Goal: Task Accomplishment & Management: Complete application form

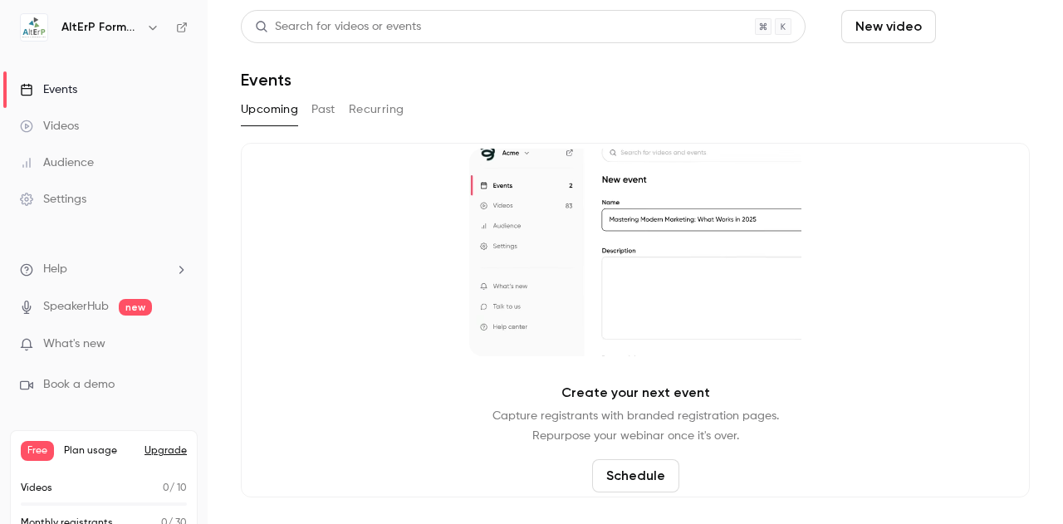
click at [985, 22] on button "Schedule" at bounding box center [986, 26] width 87 height 33
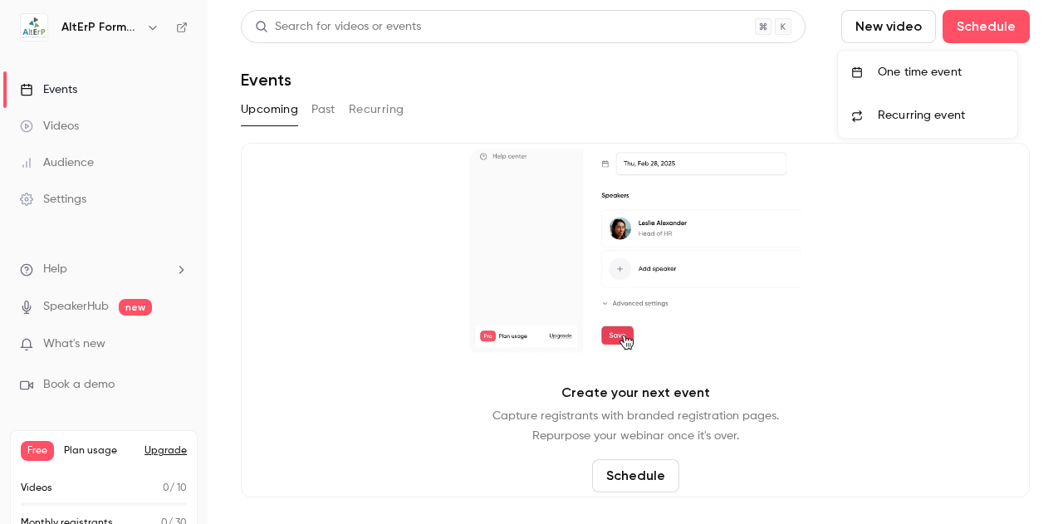
click at [151, 26] on div at bounding box center [531, 262] width 1063 height 524
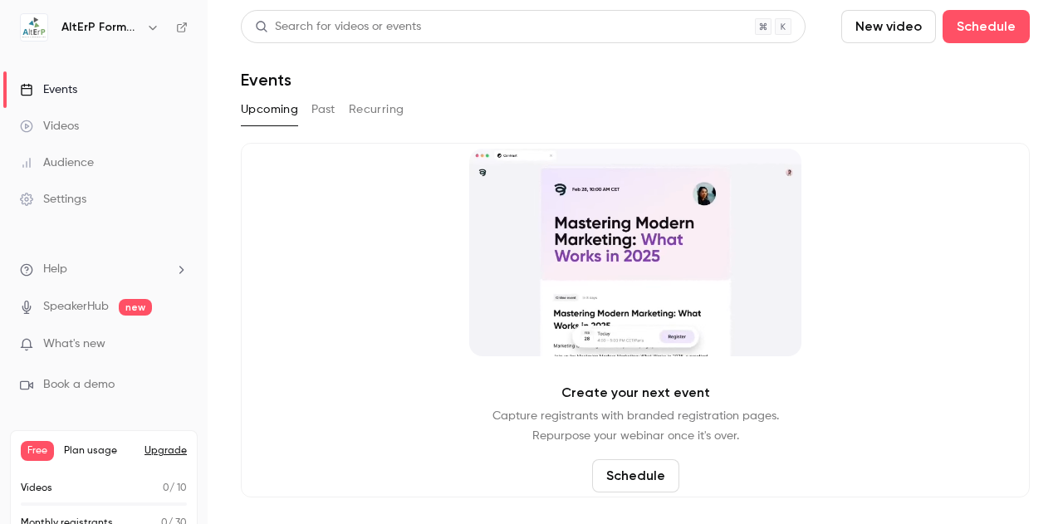
scroll to position [46, 0]
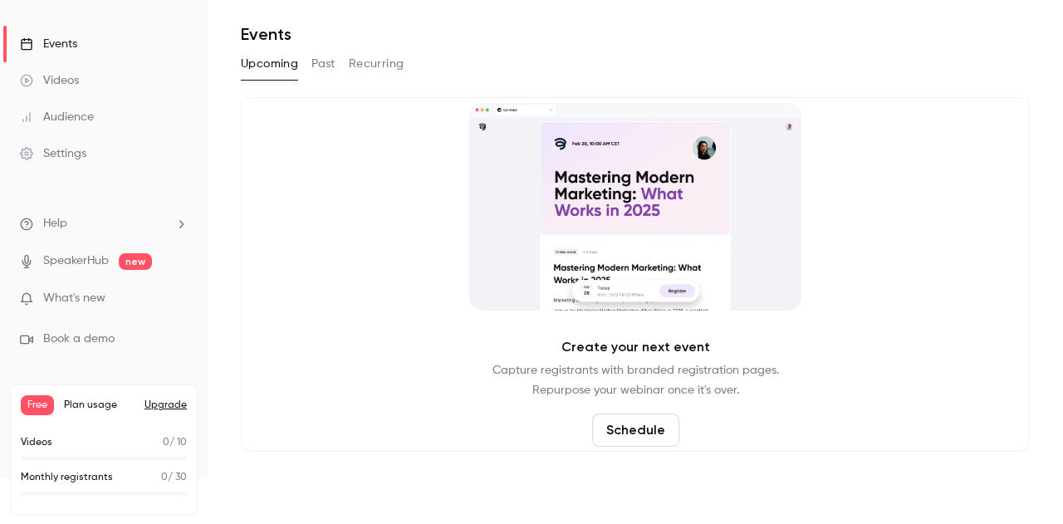
click at [148, 227] on li "Help" at bounding box center [104, 223] width 168 height 17
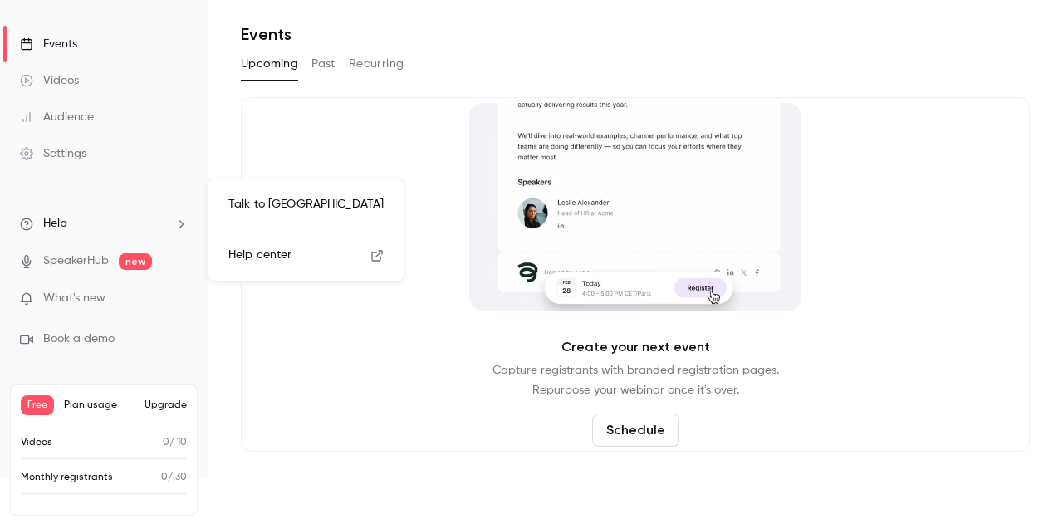
click at [86, 152] on div at bounding box center [531, 262] width 1063 height 524
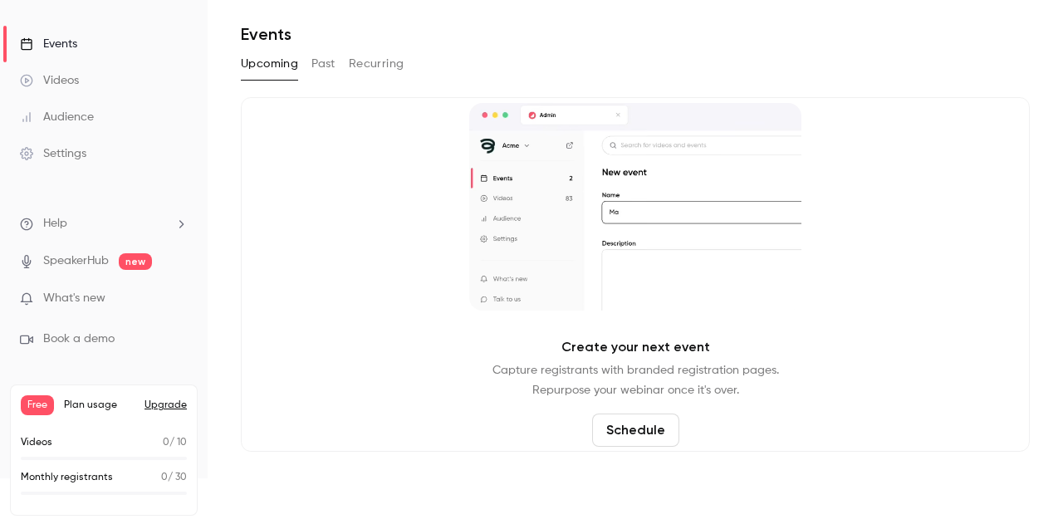
click at [78, 155] on div "Settings" at bounding box center [53, 153] width 66 height 17
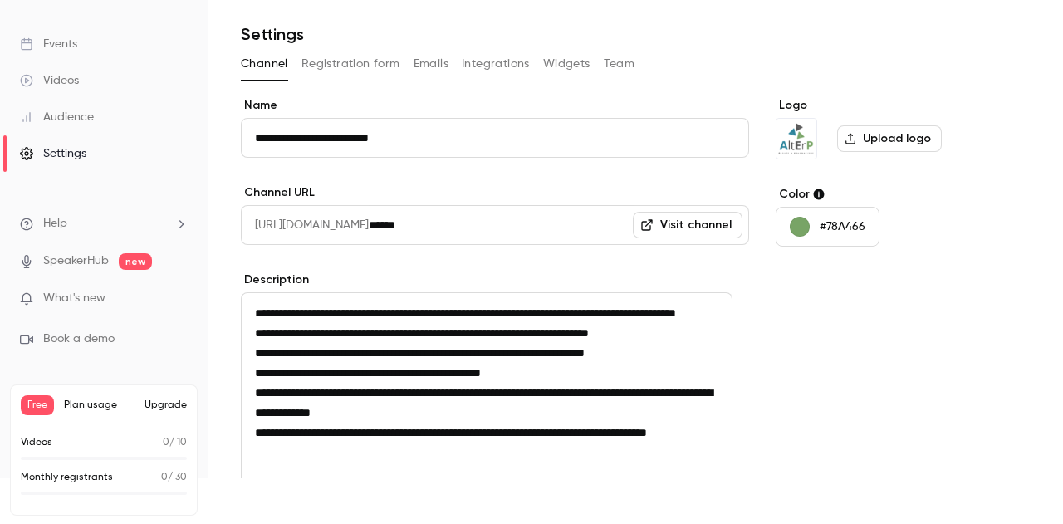
click at [363, 66] on button "Registration form" at bounding box center [351, 64] width 99 height 27
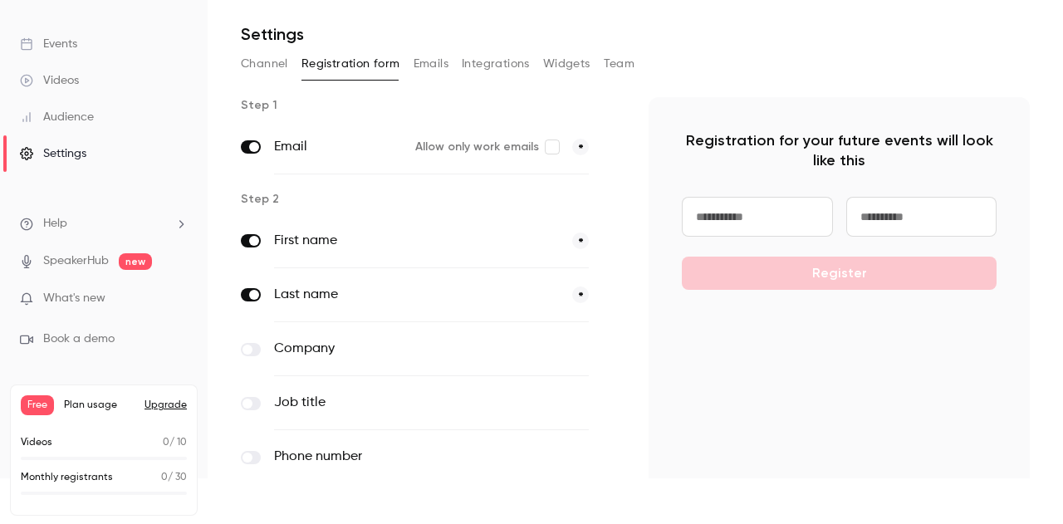
click at [465, 242] on label "First name" at bounding box center [416, 241] width 285 height 20
click at [246, 245] on label at bounding box center [251, 240] width 20 height 13
click at [429, 61] on button "Emails" at bounding box center [431, 64] width 35 height 27
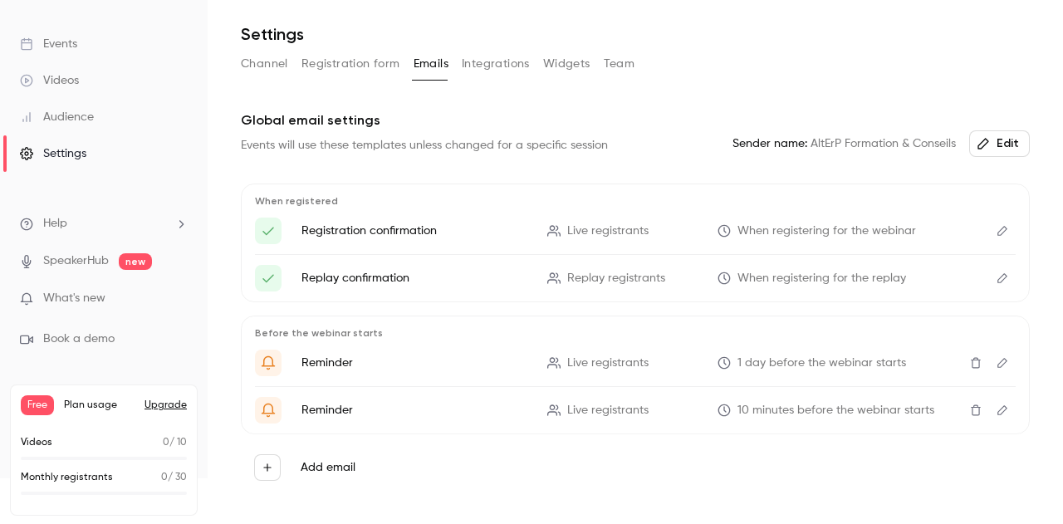
click at [503, 62] on button "Integrations" at bounding box center [496, 64] width 68 height 27
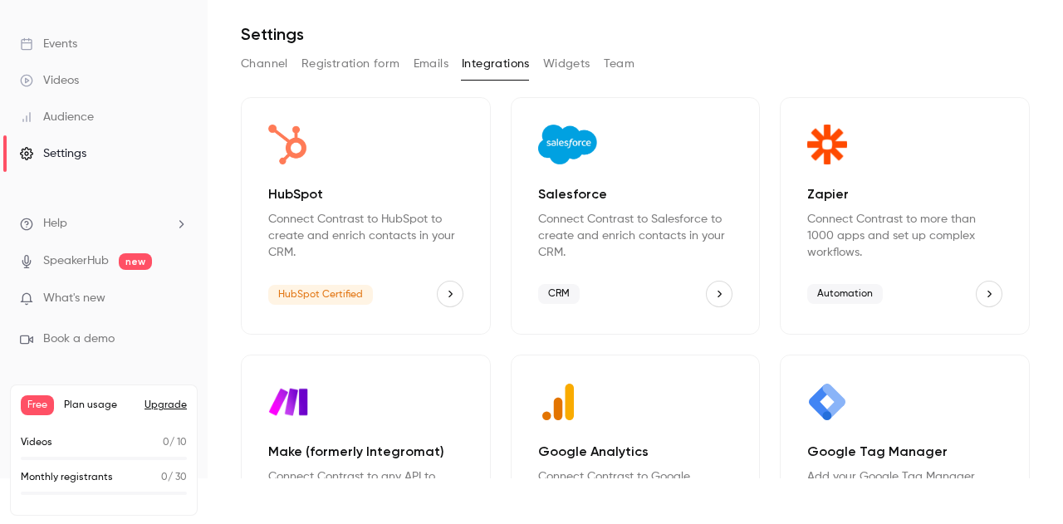
click at [567, 59] on button "Widgets" at bounding box center [566, 64] width 47 height 27
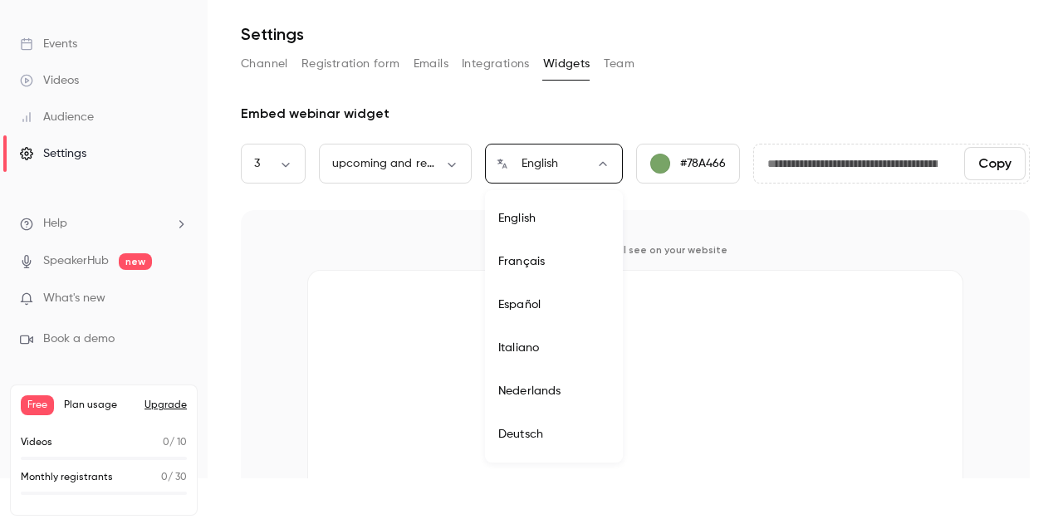
click at [603, 160] on body "**********" at bounding box center [531, 262] width 1063 height 524
click at [538, 265] on li "Français" at bounding box center [554, 261] width 138 height 43
type input "**"
type input "**********"
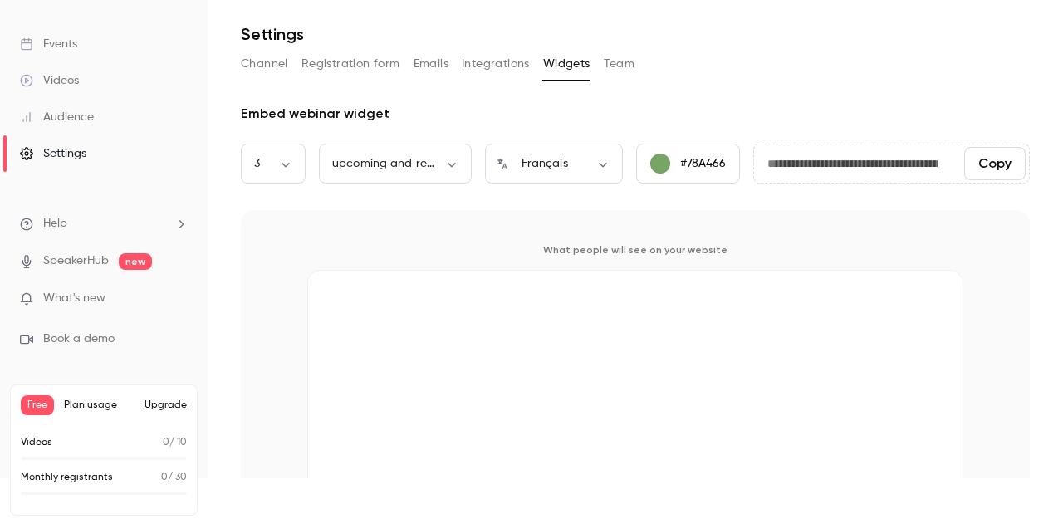
click at [620, 57] on button "Team" at bounding box center [620, 64] width 32 height 27
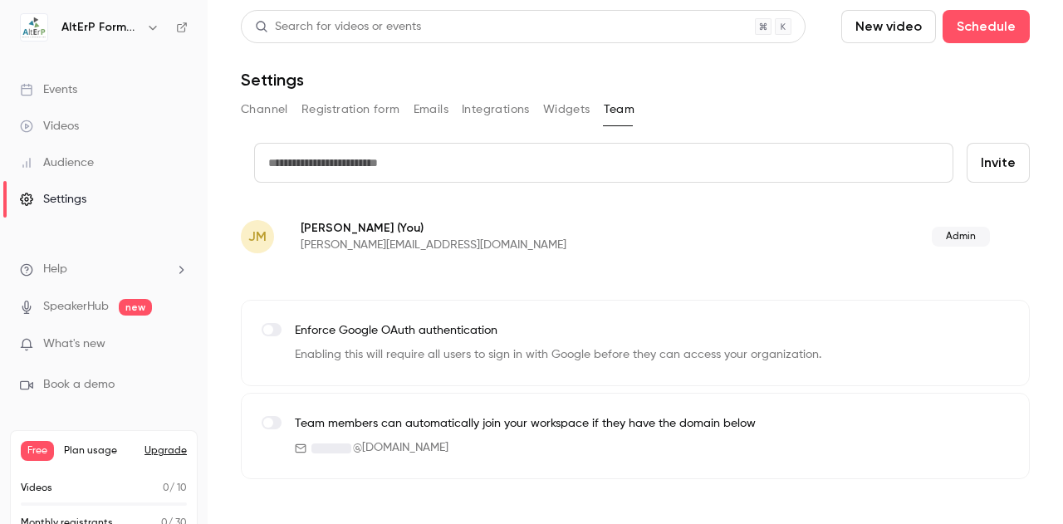
click at [513, 108] on button "Integrations" at bounding box center [496, 109] width 68 height 27
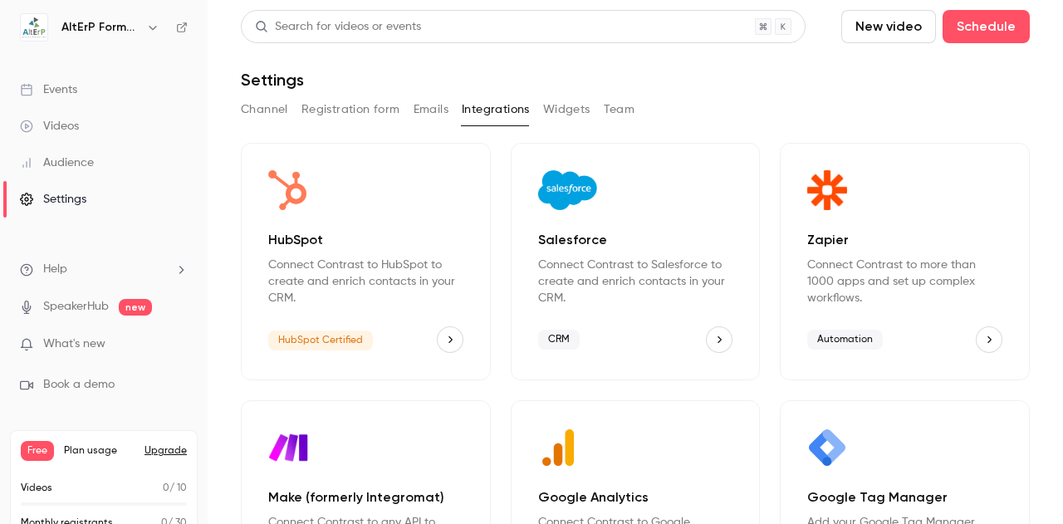
click at [565, 116] on button "Widgets" at bounding box center [566, 109] width 47 height 27
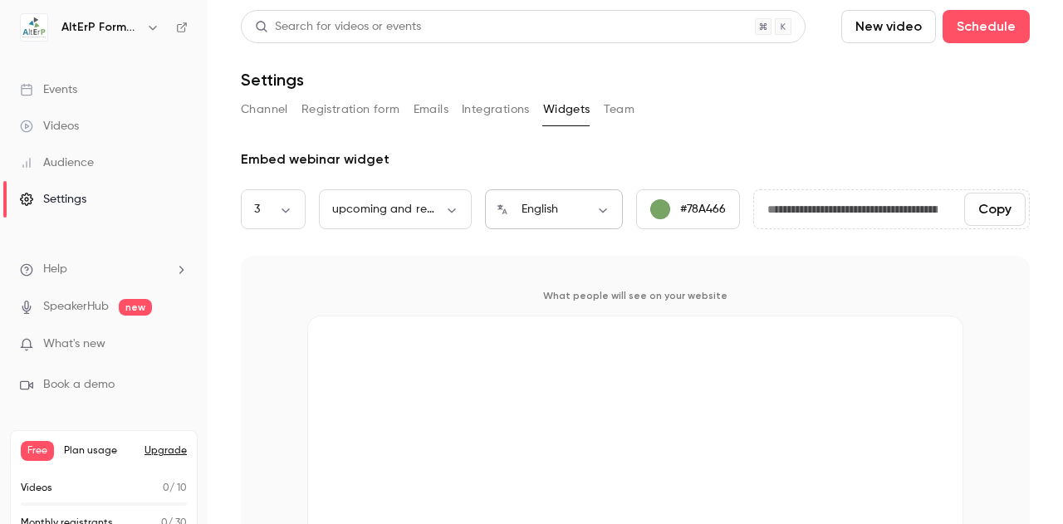
click at [553, 213] on body "**********" at bounding box center [531, 262] width 1063 height 524
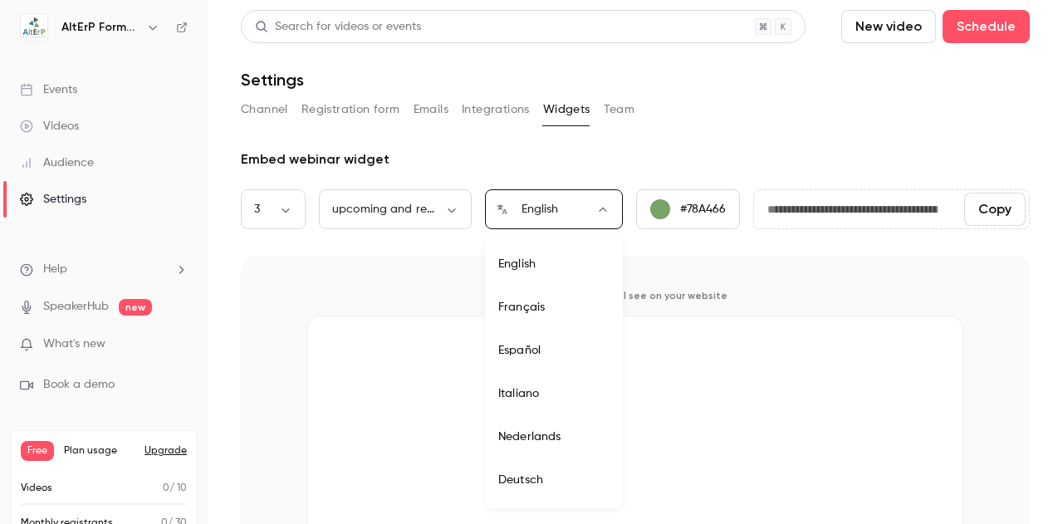
click at [535, 311] on li "Français" at bounding box center [554, 307] width 138 height 43
type input "**"
type input "**********"
click at [277, 219] on div "3 * ​" at bounding box center [273, 209] width 65 height 40
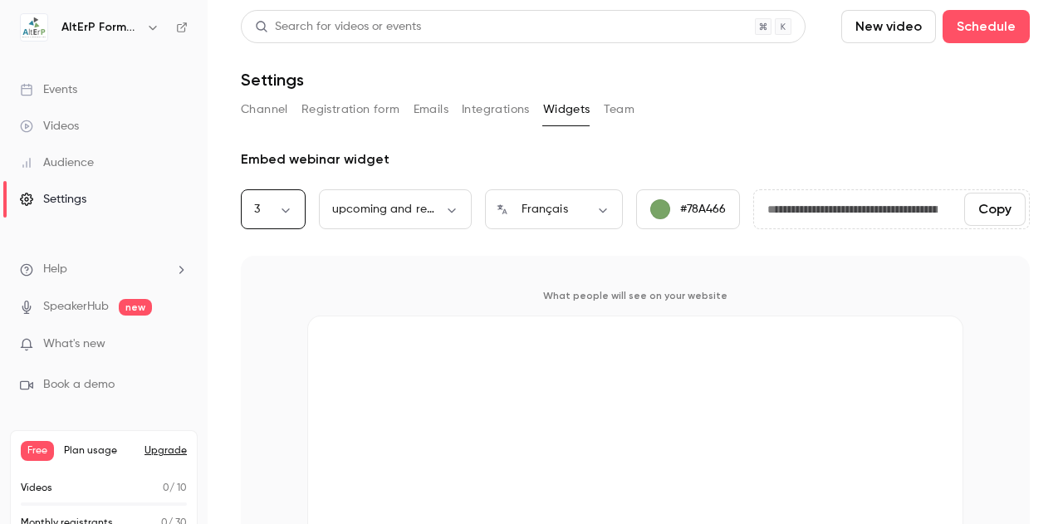
click at [286, 208] on body "**********" at bounding box center [531, 262] width 1063 height 524
click at [452, 208] on div at bounding box center [531, 262] width 1063 height 524
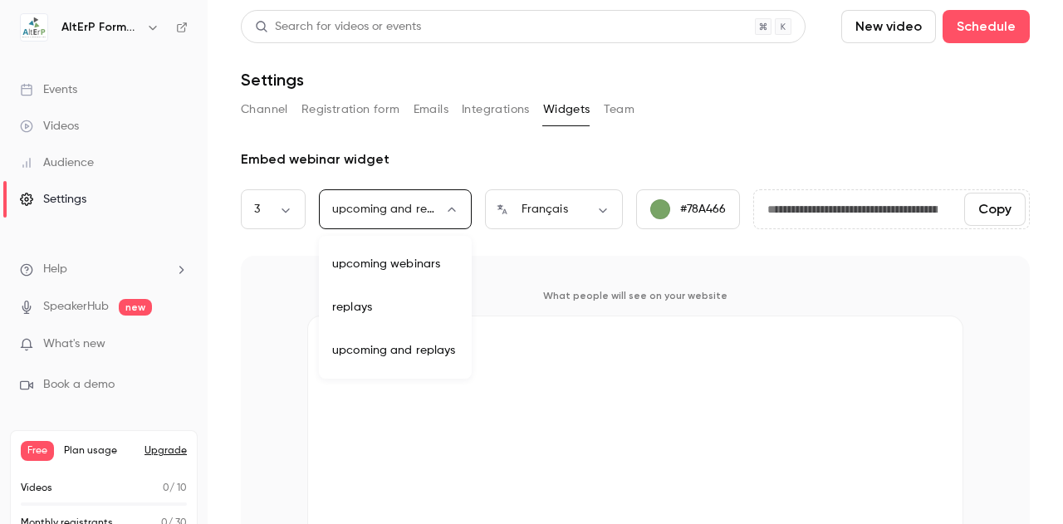
click at [452, 208] on body "**********" at bounding box center [531, 262] width 1063 height 524
click at [419, 262] on li "upcoming webinars" at bounding box center [395, 264] width 153 height 43
type input "********"
type input "**********"
click at [806, 207] on input "**********" at bounding box center [852, 209] width 197 height 33
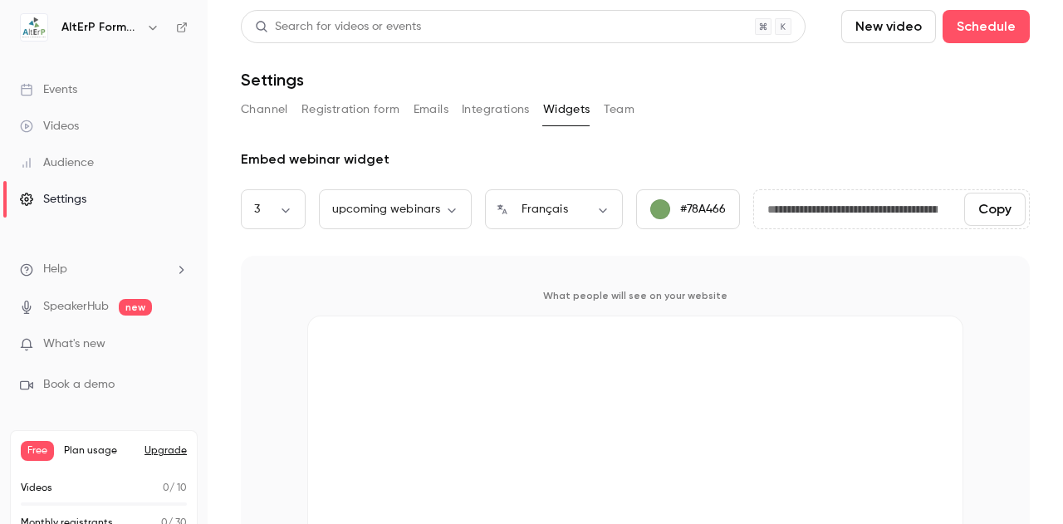
click at [613, 106] on button "Team" at bounding box center [620, 109] width 32 height 27
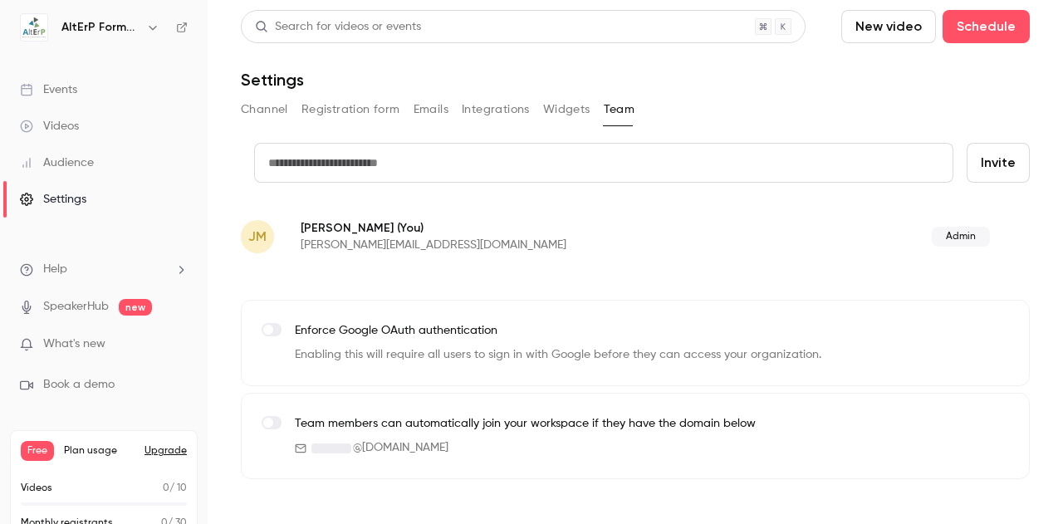
click at [58, 91] on div "Events" at bounding box center [48, 89] width 57 height 17
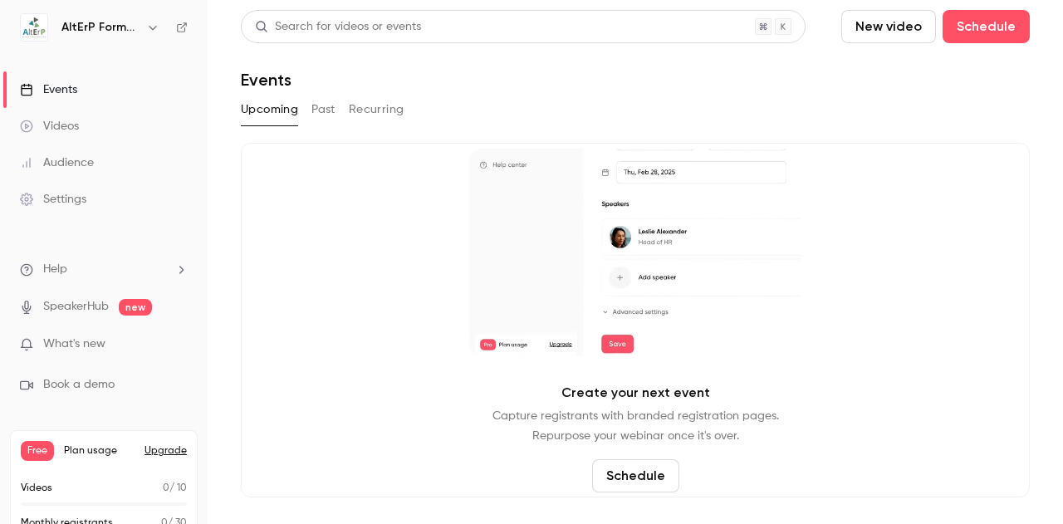
click at [626, 481] on button "Schedule" at bounding box center [635, 475] width 87 height 33
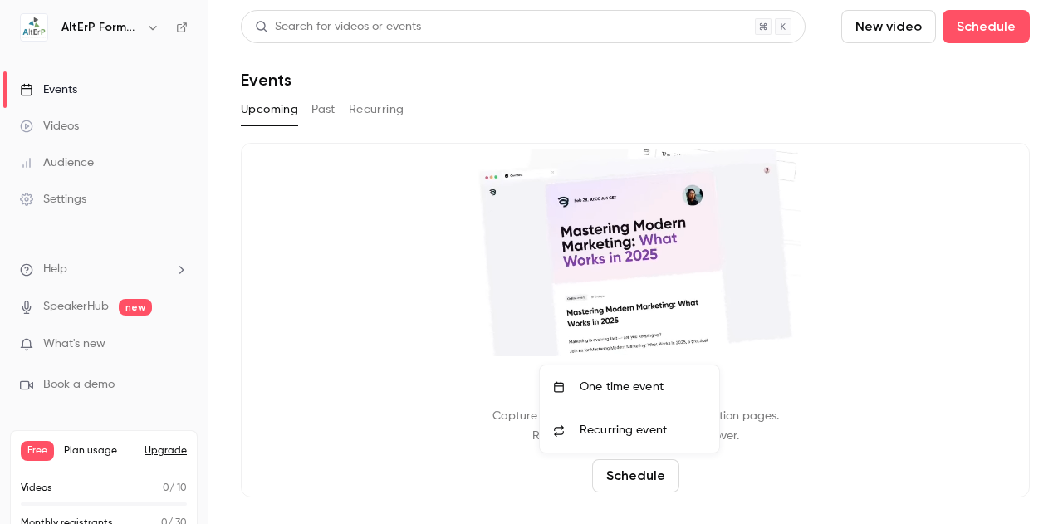
click at [616, 438] on span "Recurring event" at bounding box center [623, 430] width 87 height 17
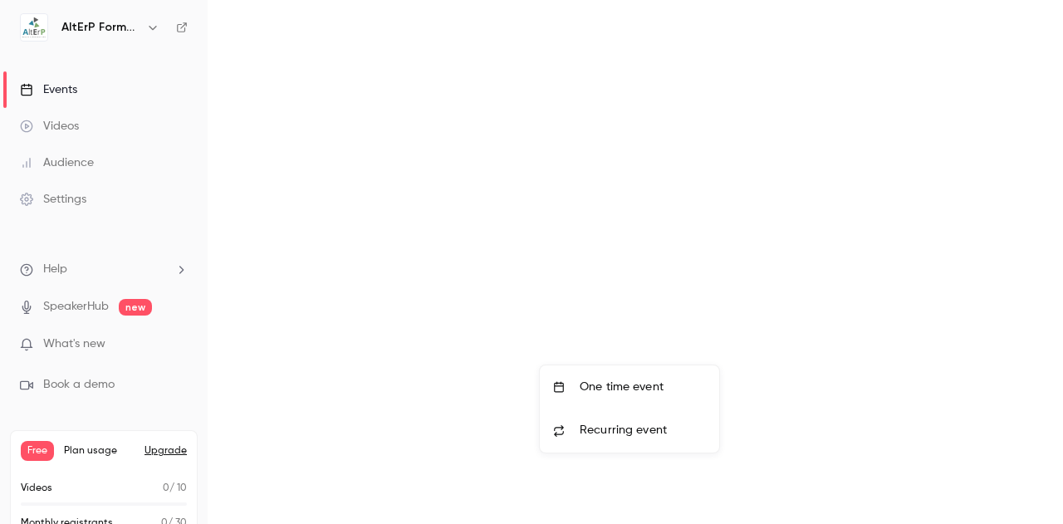
scroll to position [25, 0]
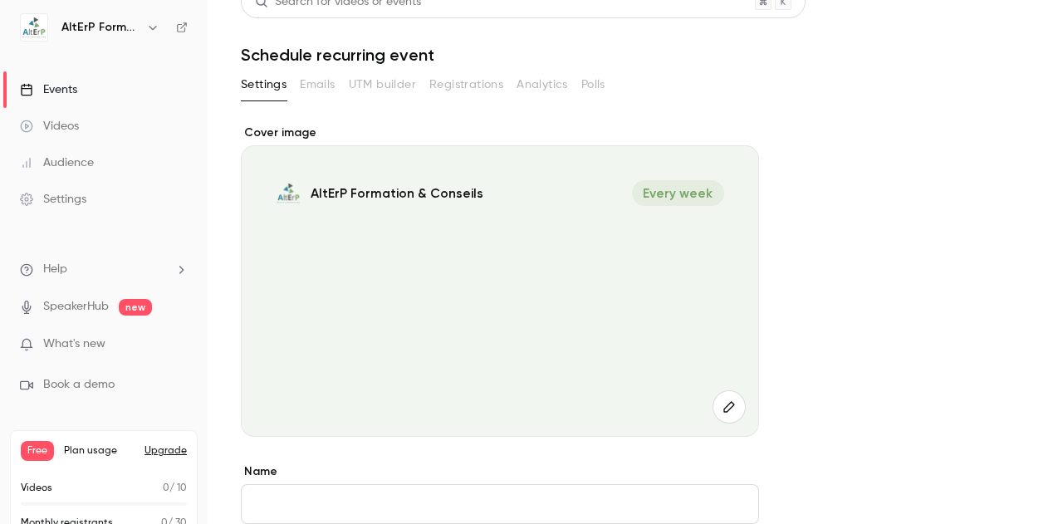
click at [684, 199] on span "Every week" at bounding box center [678, 193] width 92 height 26
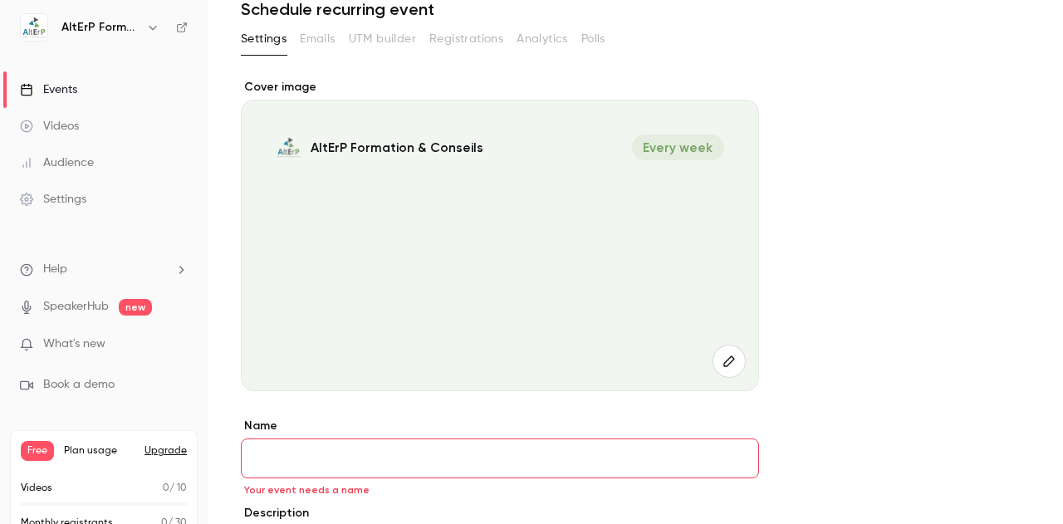
scroll to position [71, 0]
click at [691, 135] on span "Every week" at bounding box center [678, 147] width 92 height 26
click at [729, 361] on icon "button" at bounding box center [729, 360] width 18 height 13
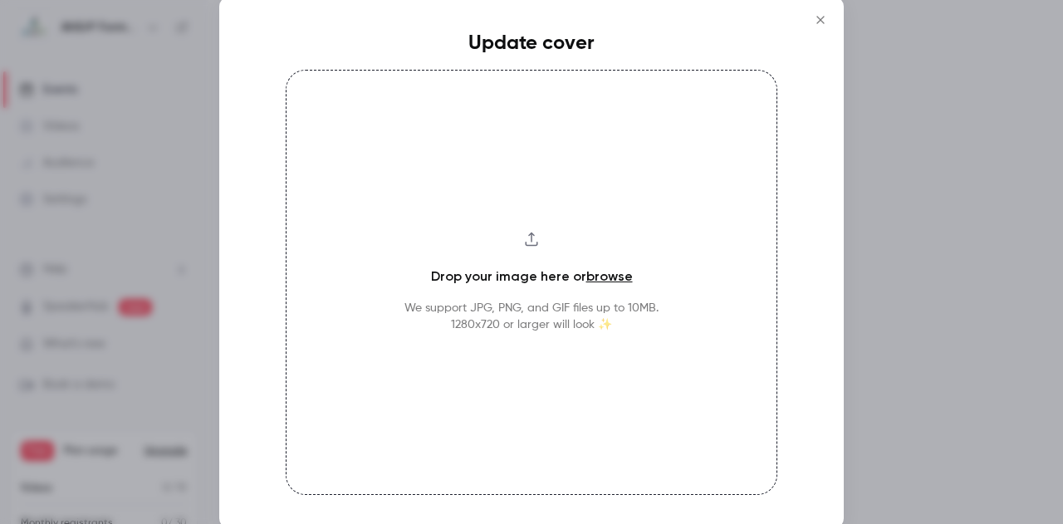
click at [819, 16] on icon "Close" at bounding box center [821, 19] width 20 height 13
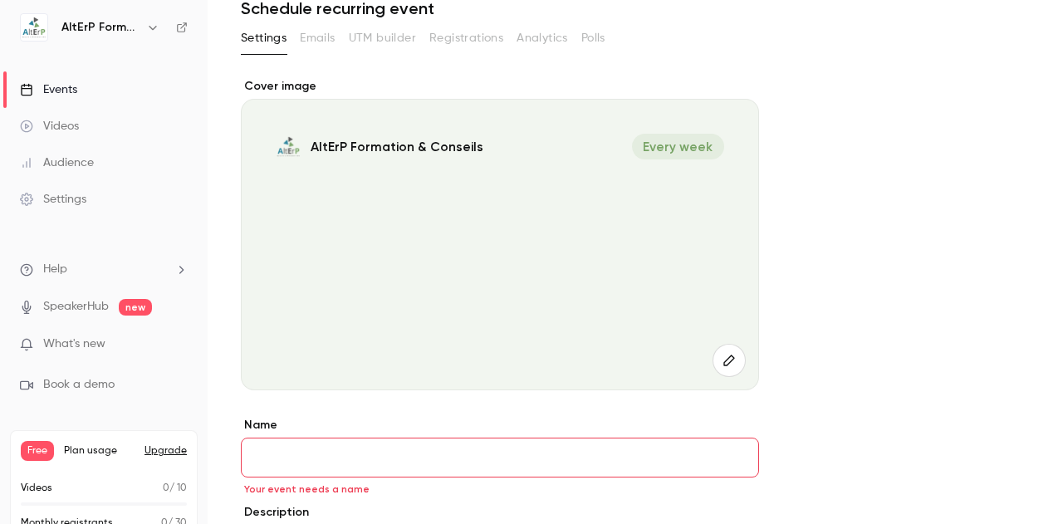
click at [674, 140] on span "Every week" at bounding box center [678, 147] width 92 height 26
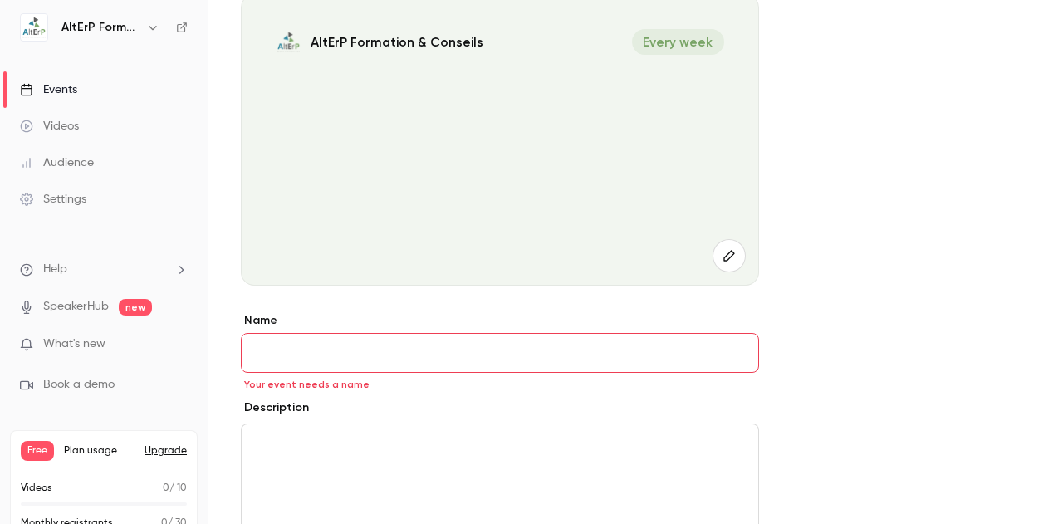
scroll to position [178, 0]
click at [287, 356] on input "Name" at bounding box center [500, 351] width 518 height 40
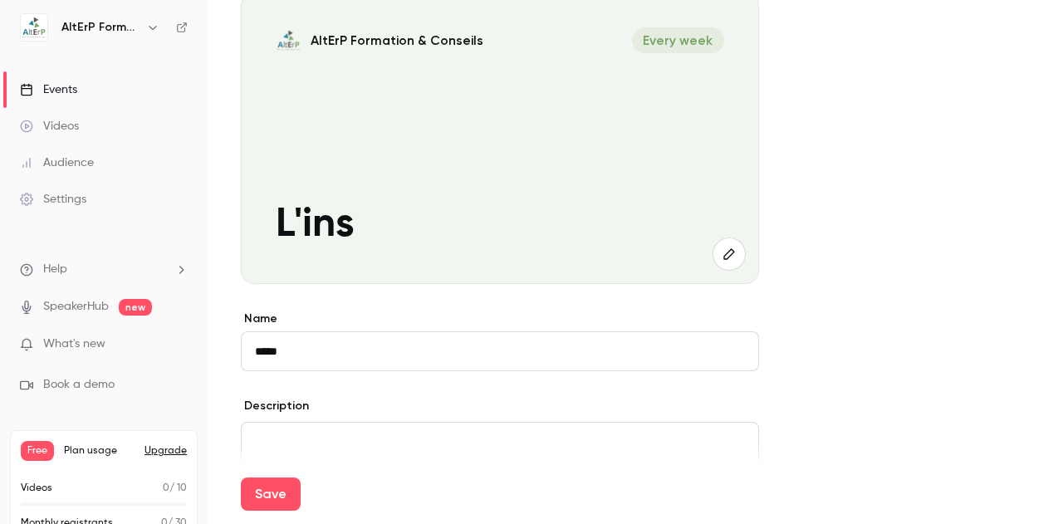
type input "**********"
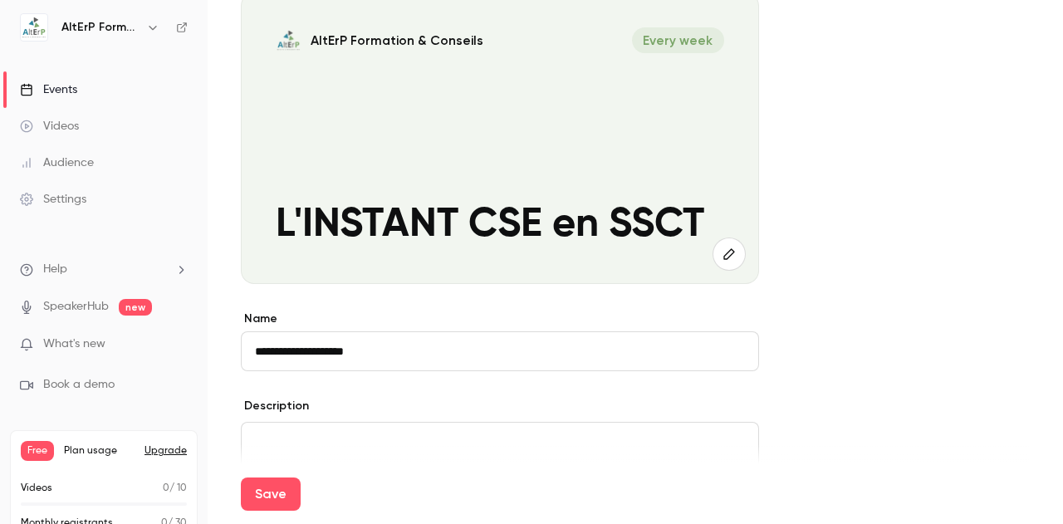
click at [311, 436] on p "editor" at bounding box center [500, 443] width 490 height 20
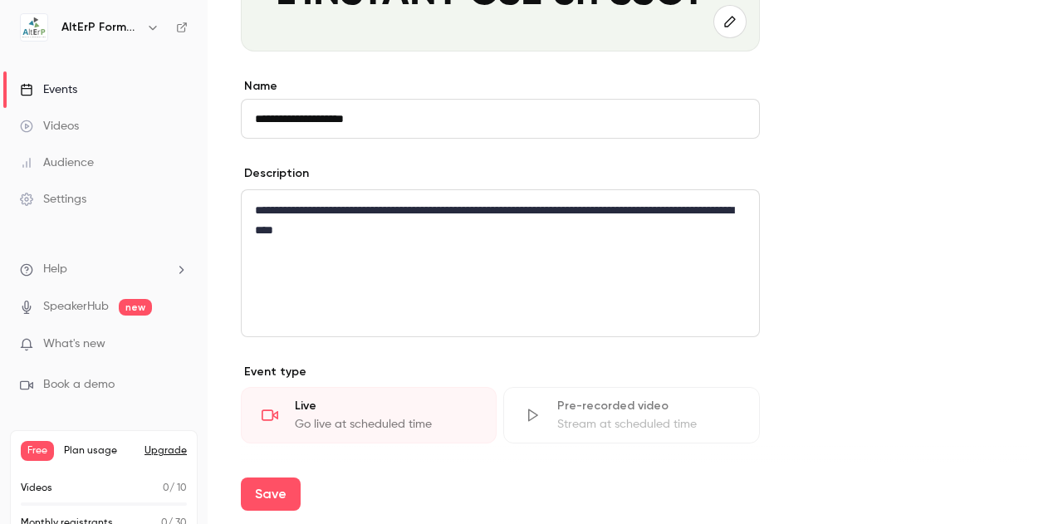
scroll to position [411, 0]
click at [399, 413] on div "Live Go live at scheduled time" at bounding box center [369, 414] width 256 height 56
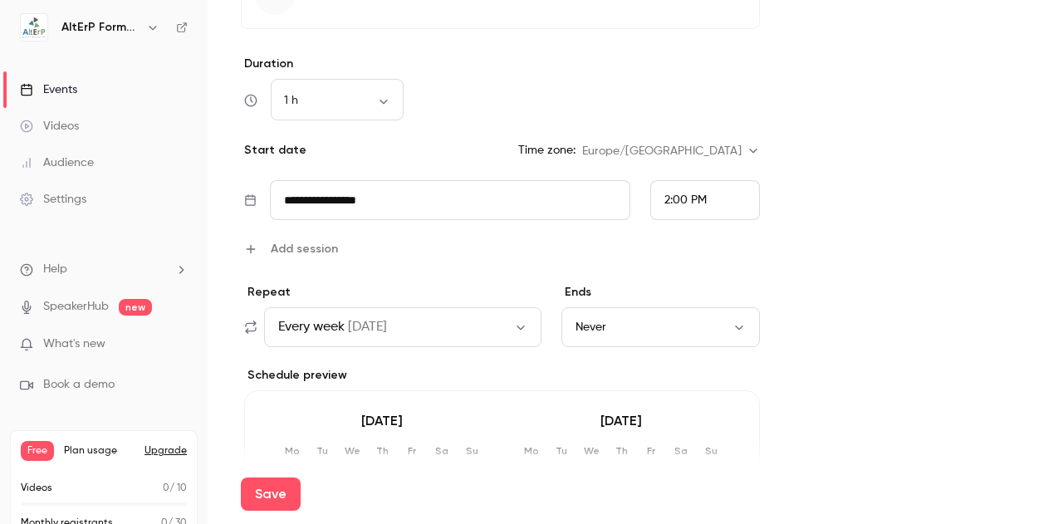
scroll to position [945, 0]
click at [524, 321] on icon "button" at bounding box center [520, 324] width 13 height 13
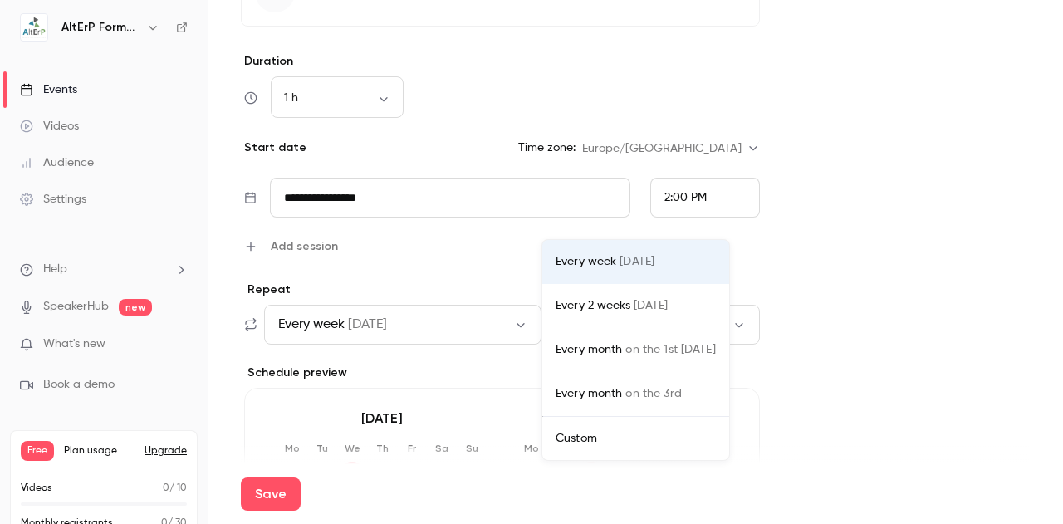
click at [407, 326] on div at bounding box center [531, 262] width 1063 height 524
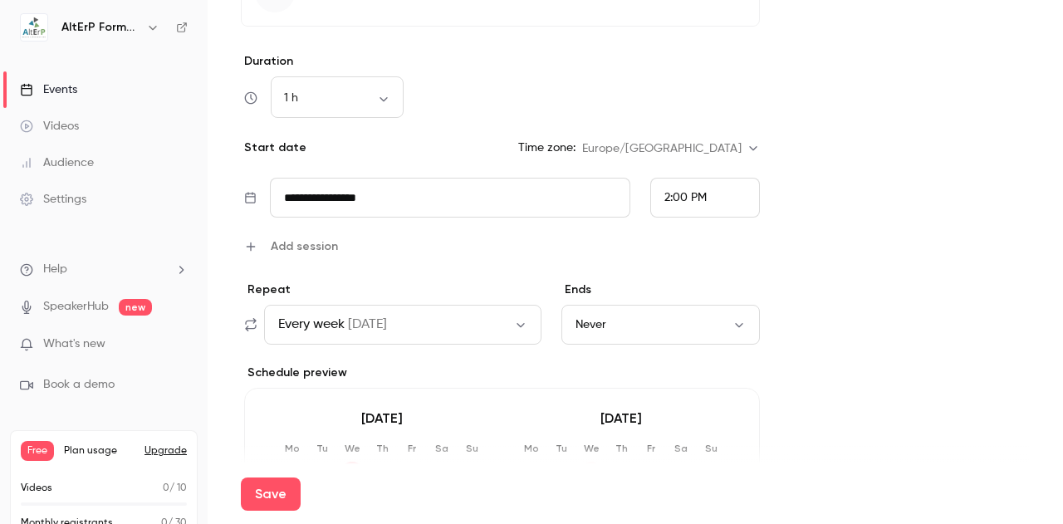
scroll to position [1042, 0]
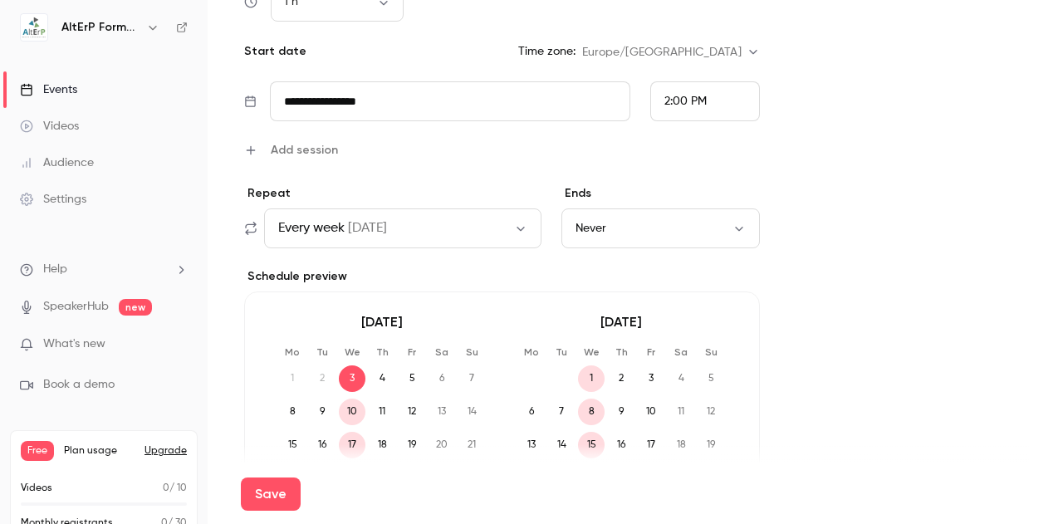
click at [514, 233] on button "Every week [DATE]" at bounding box center [402, 228] width 277 height 40
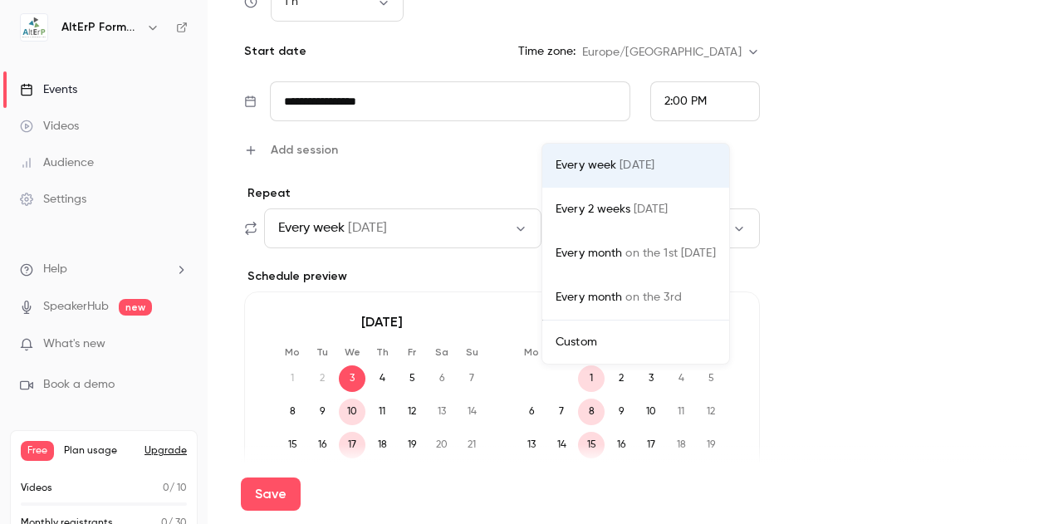
click at [613, 305] on div "Every month on the 3rd" at bounding box center [636, 297] width 160 height 17
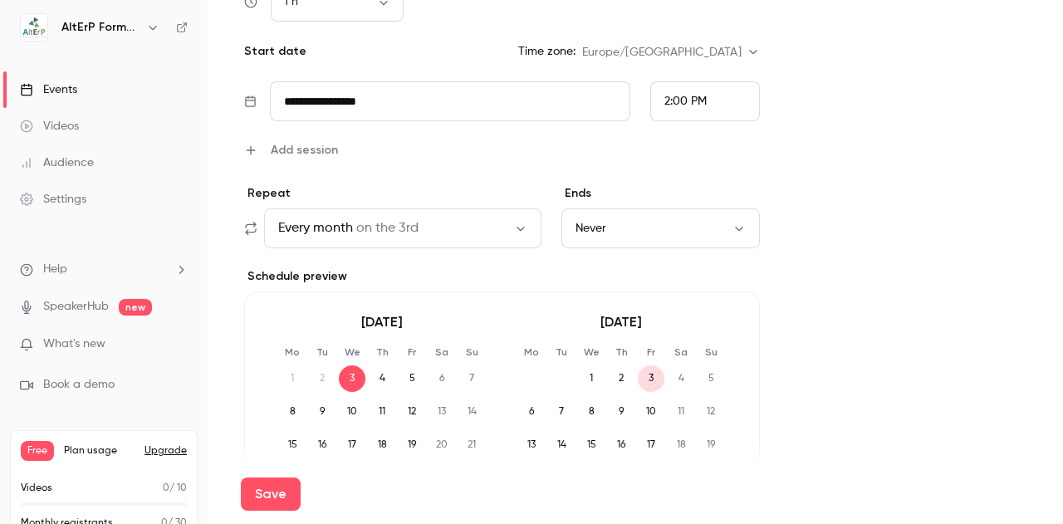
click at [296, 413] on span "8" at bounding box center [292, 412] width 27 height 27
click at [606, 227] on button "Never" at bounding box center [661, 228] width 199 height 40
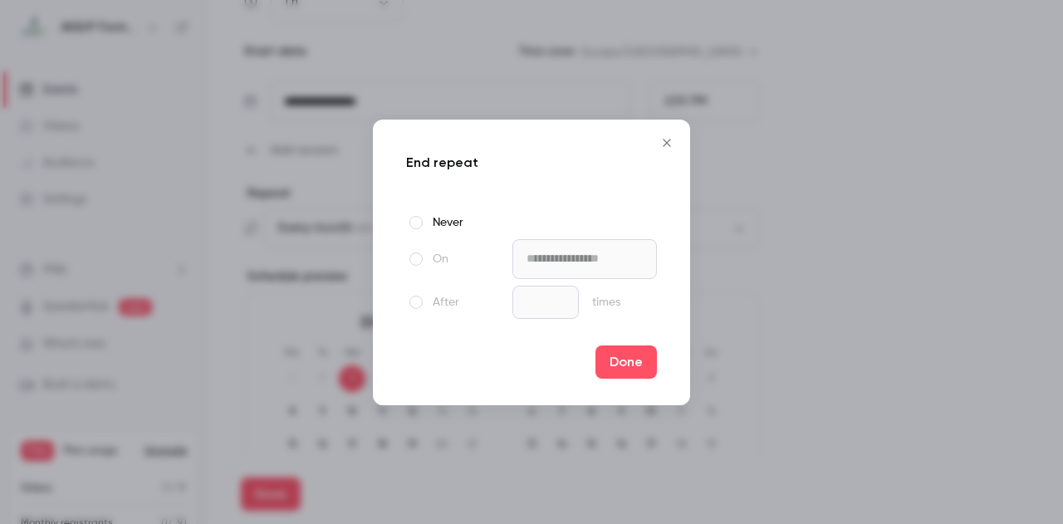
click at [670, 145] on icon "Close" at bounding box center [667, 142] width 20 height 13
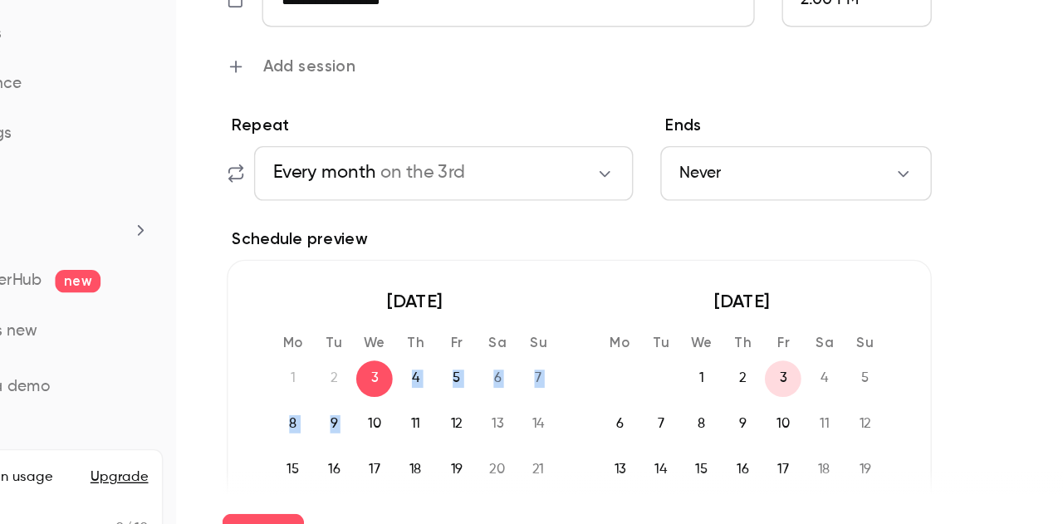
drag, startPoint x: 361, startPoint y: 378, endPoint x: 339, endPoint y: 396, distance: 28.9
click at [339, 396] on div "Mo Tu We Th Fr Sa Su 1 2 3 4 5 6 7 8 9 10 11 12 13 14 15 16 17 18 19 20 21 22 2…" at bounding box center [382, 435] width 206 height 179
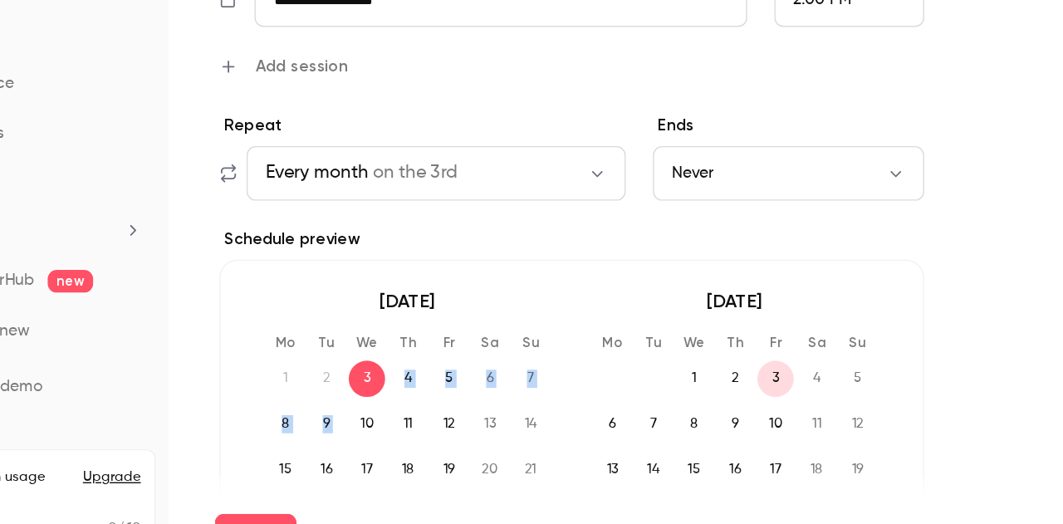
click at [298, 409] on span "8" at bounding box center [292, 412] width 27 height 27
click at [521, 228] on icon "button" at bounding box center [520, 229] width 7 height 4
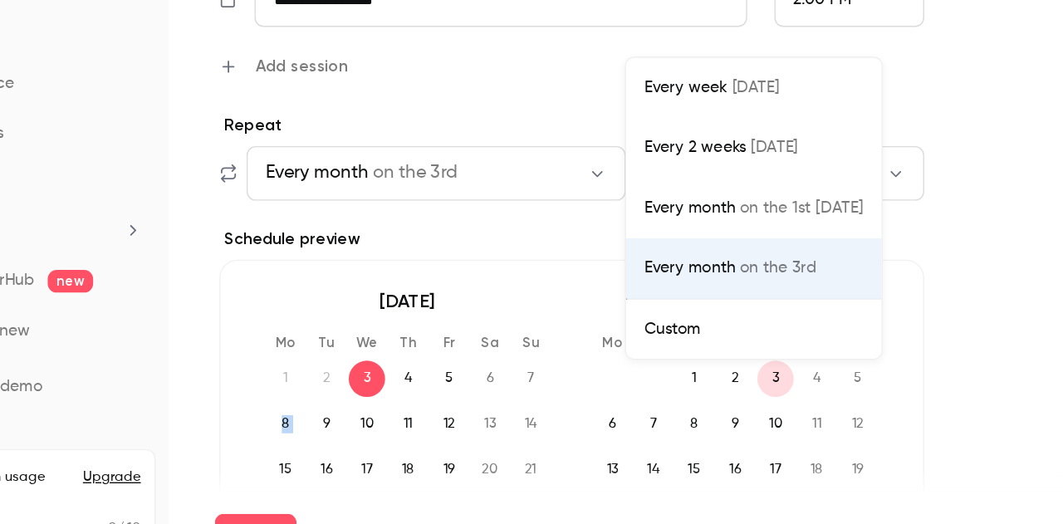
drag, startPoint x: 577, startPoint y: 341, endPoint x: 560, endPoint y: 342, distance: 17.5
click at [560, 342] on div "Custom" at bounding box center [636, 342] width 160 height 17
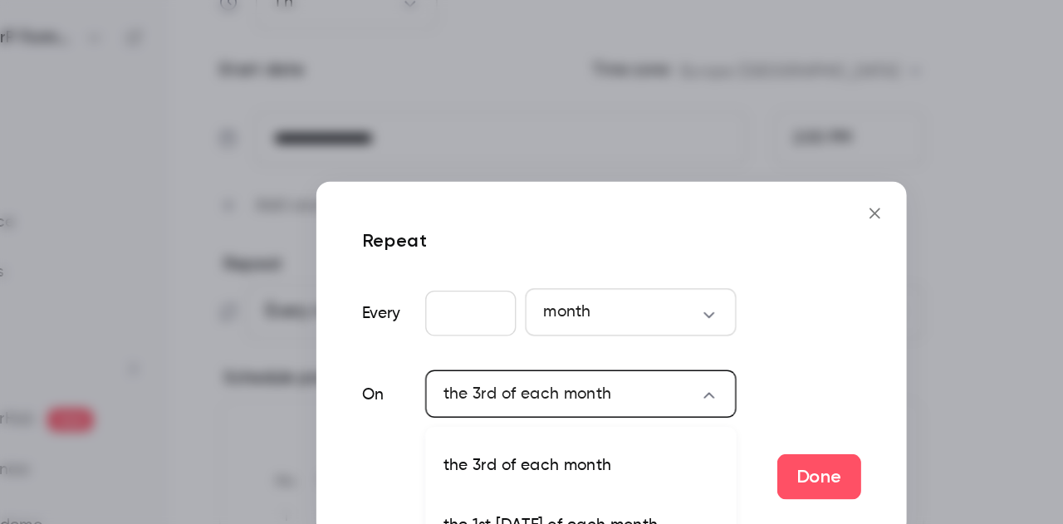
click at [602, 184] on body "**********" at bounding box center [531, 262] width 1063 height 524
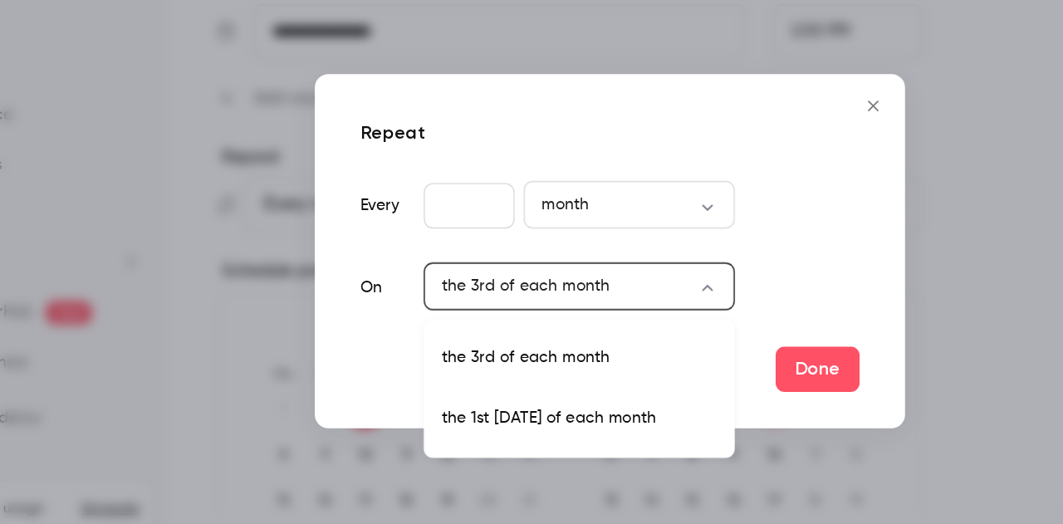
drag, startPoint x: 568, startPoint y: 302, endPoint x: 587, endPoint y: 286, distance: 25.3
click at [587, 286] on div at bounding box center [531, 262] width 1063 height 524
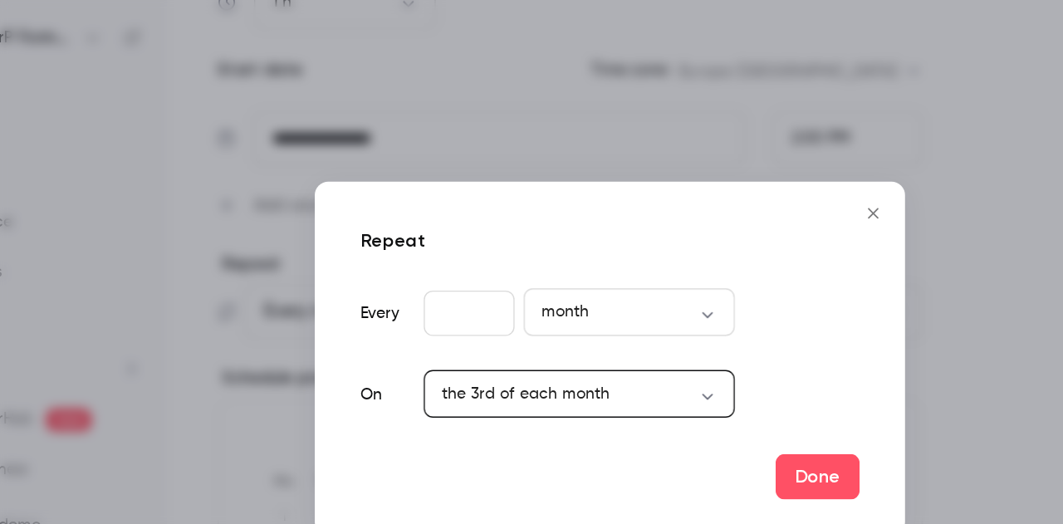
click at [544, 211] on body "**********" at bounding box center [531, 262] width 1063 height 524
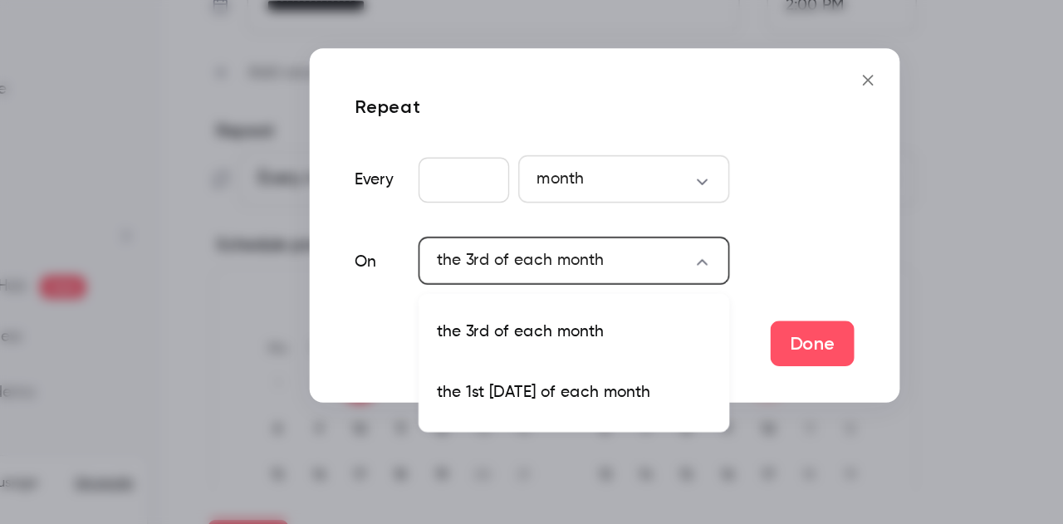
click at [465, 389] on span "the 1st [DATE]" at bounding box center [445, 384] width 73 height 17
type input "****"
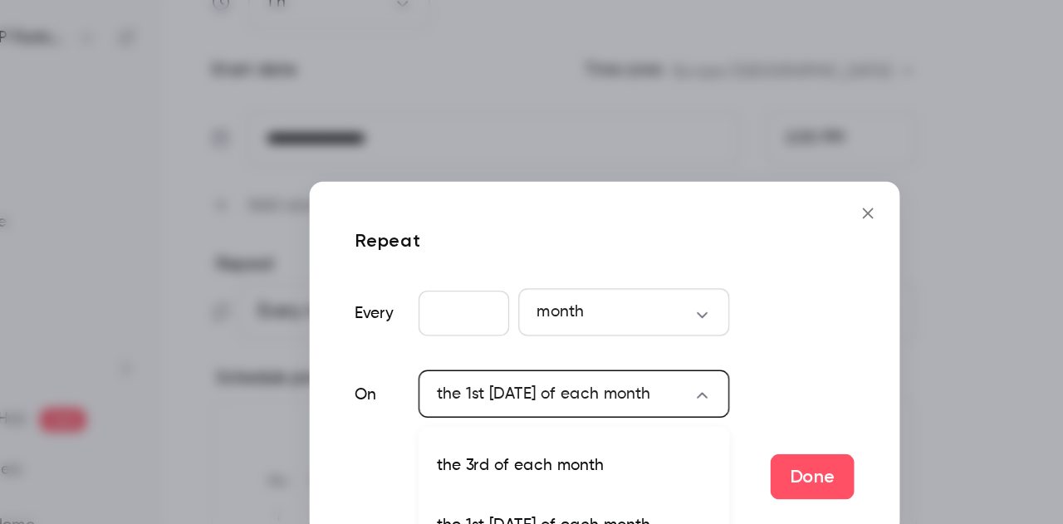
click at [447, 192] on body "**********" at bounding box center [531, 262] width 1063 height 524
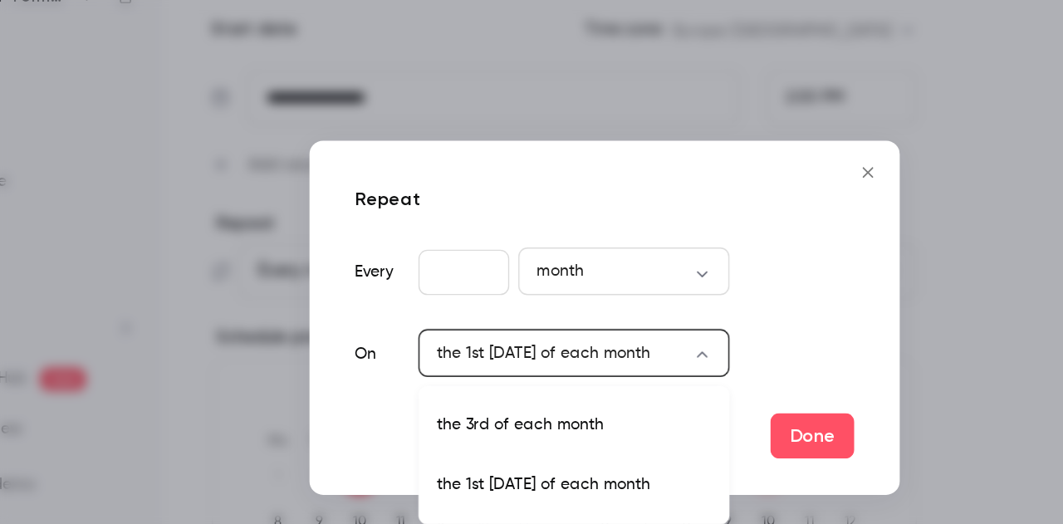
click at [724, 188] on div at bounding box center [531, 262] width 1063 height 524
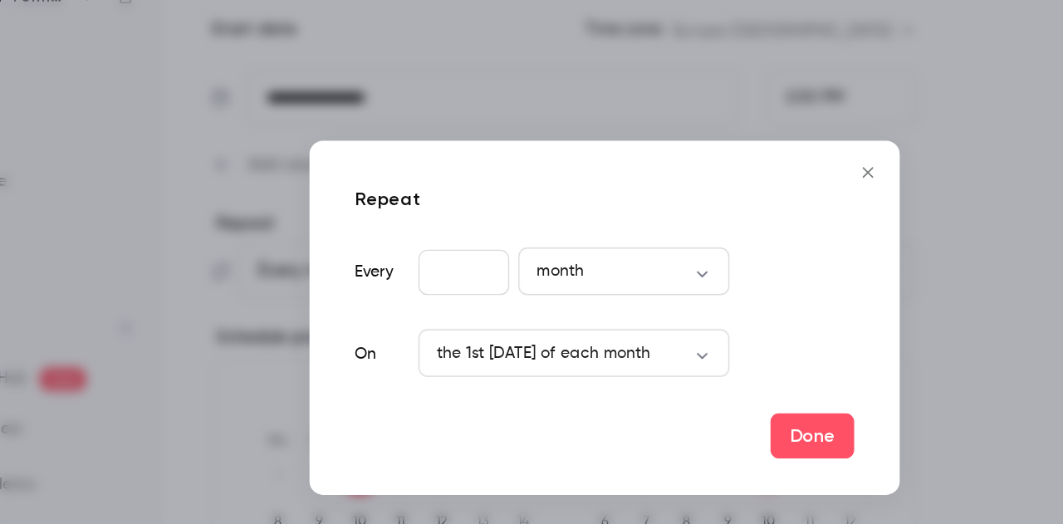
click at [724, 156] on icon "Close" at bounding box center [723, 155] width 7 height 7
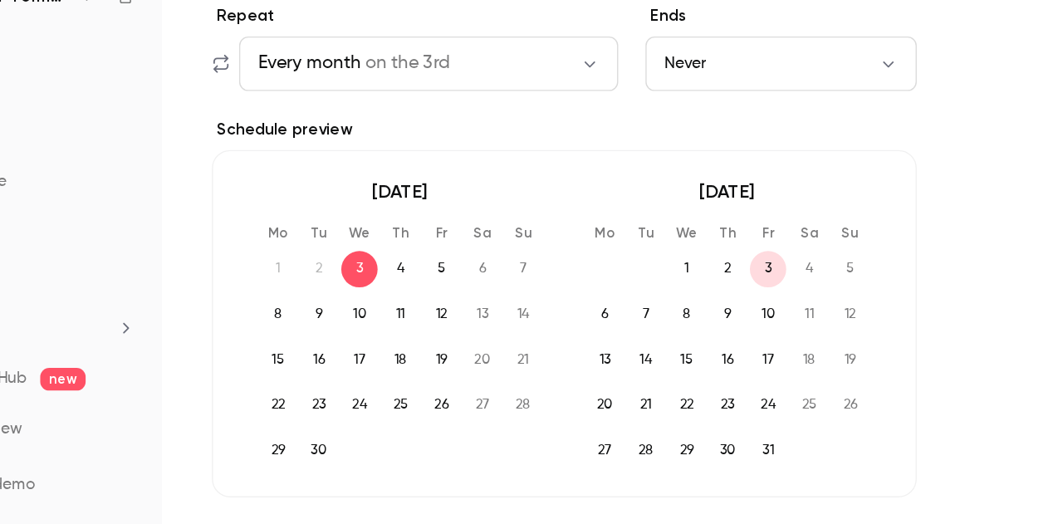
scroll to position [46, 0]
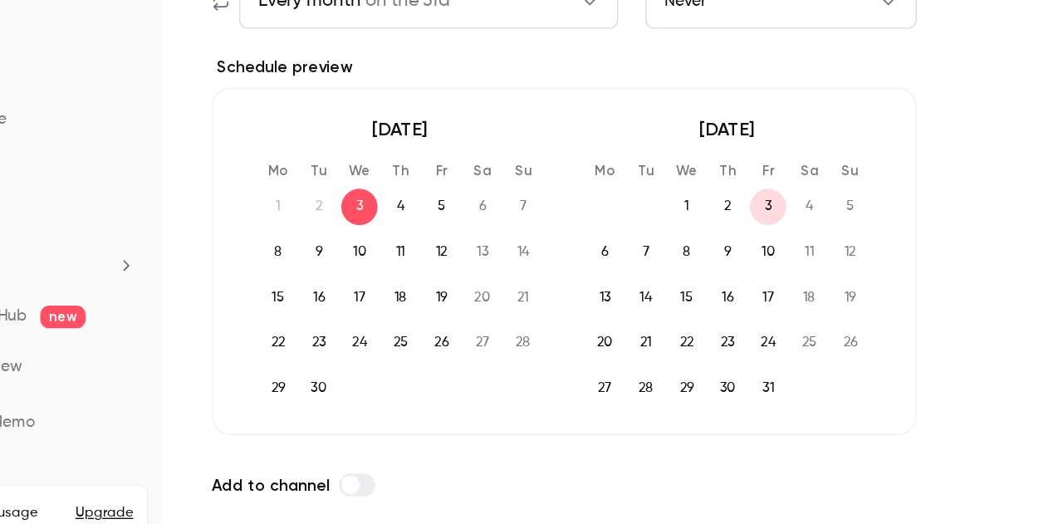
click at [344, 380] on span at bounding box center [345, 384] width 13 height 13
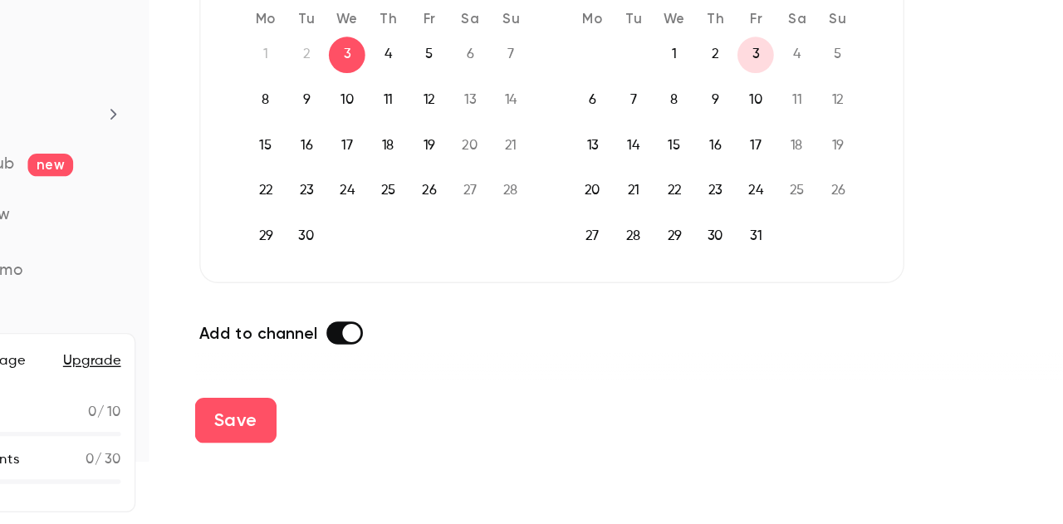
scroll to position [0, 0]
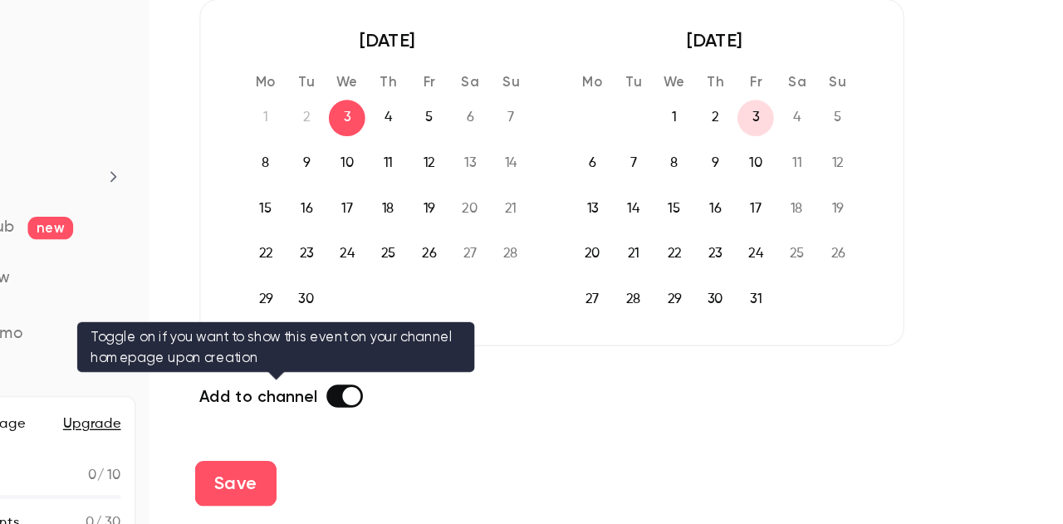
click at [337, 432] on label at bounding box center [350, 430] width 27 height 17
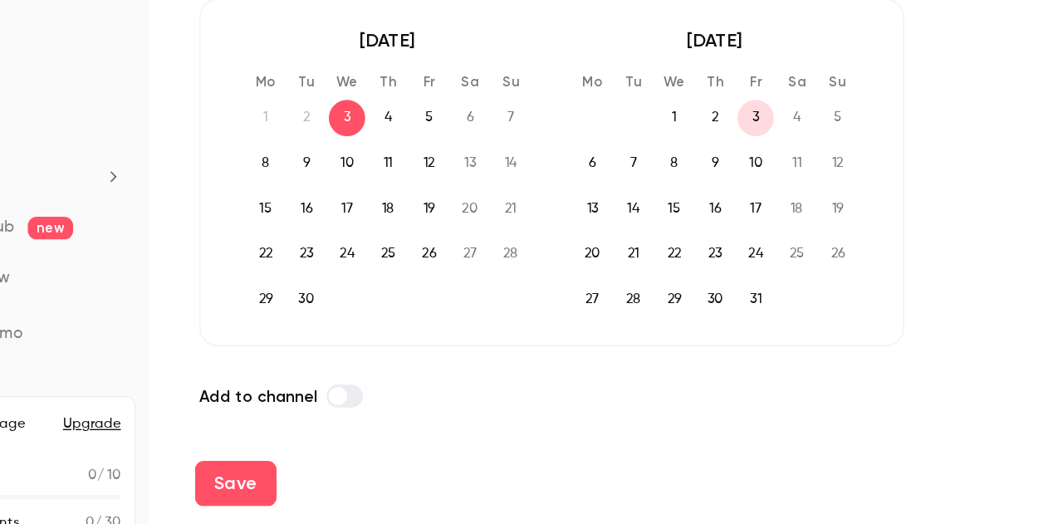
click at [350, 429] on label at bounding box center [350, 430] width 27 height 17
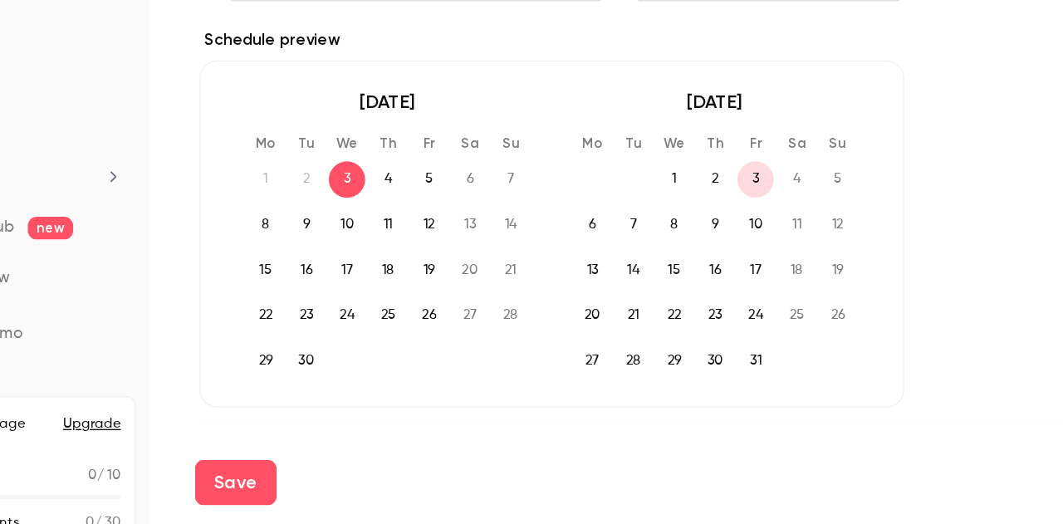
scroll to position [1145, 0]
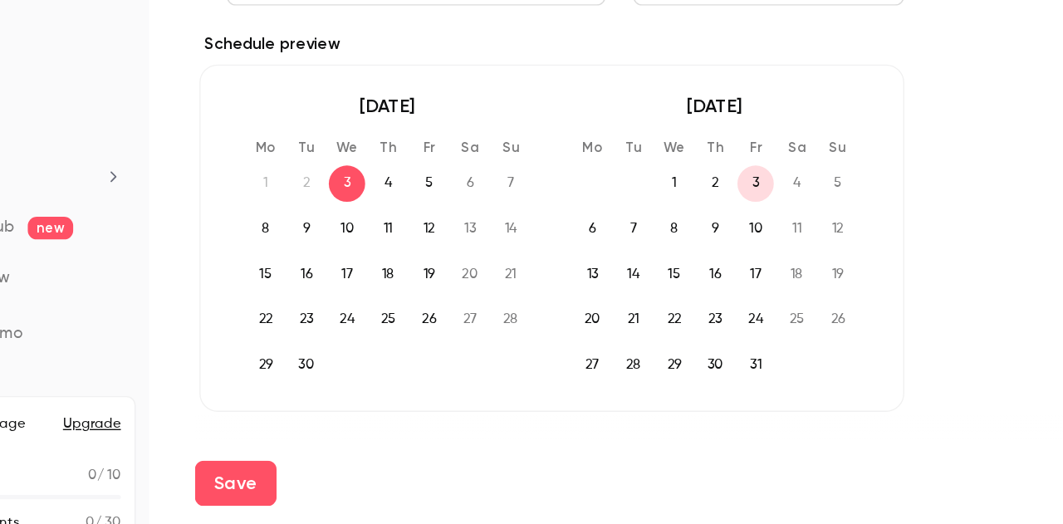
click at [533, 276] on span at bounding box center [531, 275] width 27 height 27
click at [522, 276] on span at bounding box center [531, 275] width 27 height 27
click at [530, 308] on span "6" at bounding box center [531, 308] width 27 height 27
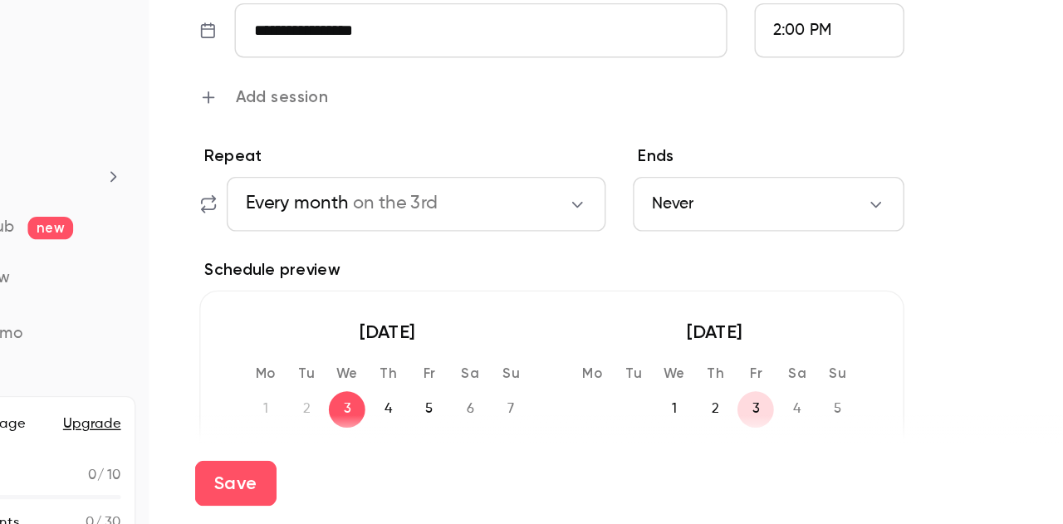
scroll to position [974, 0]
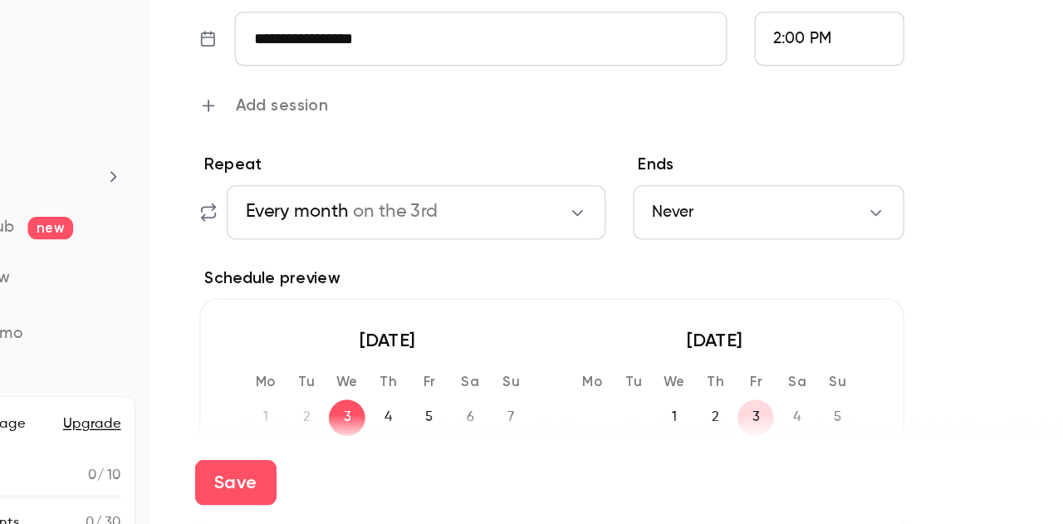
click at [521, 293] on icon "button" at bounding box center [520, 295] width 13 height 13
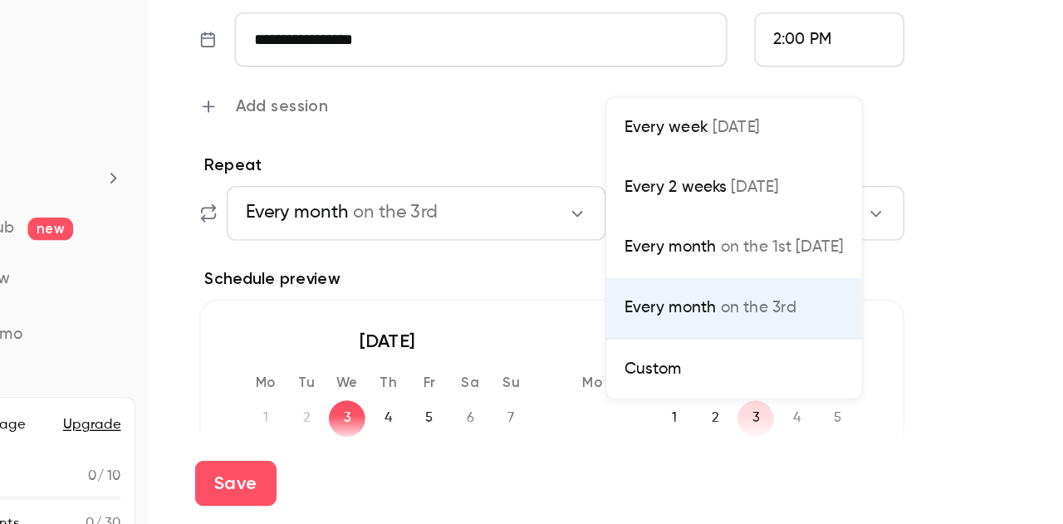
click at [586, 407] on div "Custom" at bounding box center [636, 409] width 160 height 17
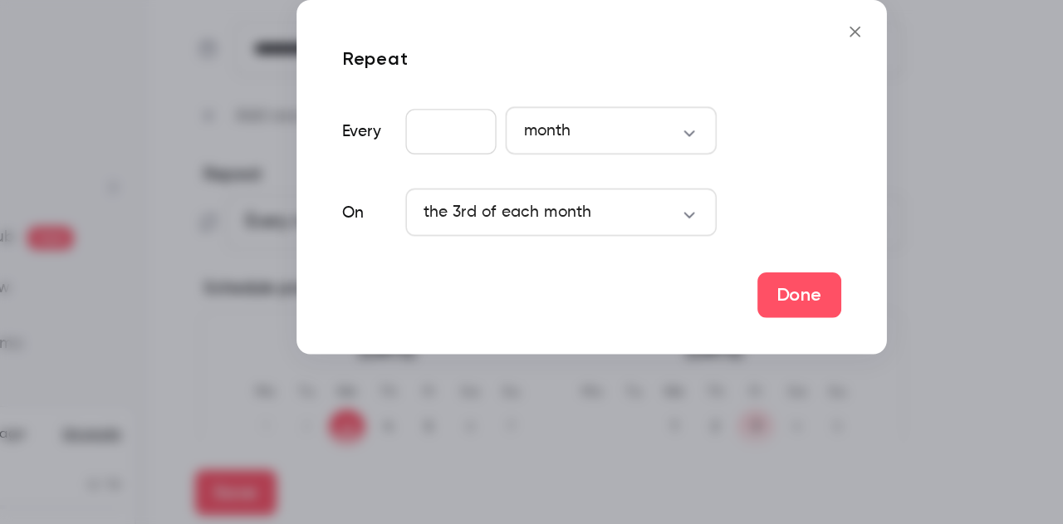
click at [441, 231] on input "*" at bounding box center [428, 229] width 66 height 33
click at [439, 224] on input "*" at bounding box center [428, 229] width 66 height 33
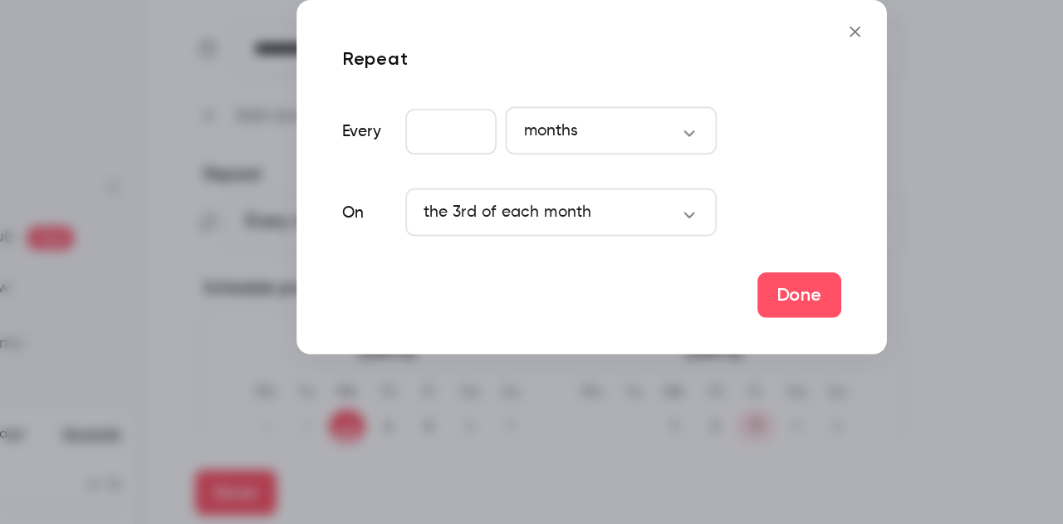
click at [439, 230] on input "*" at bounding box center [428, 229] width 66 height 33
type input "*"
click at [440, 230] on input "*" at bounding box center [428, 229] width 66 height 33
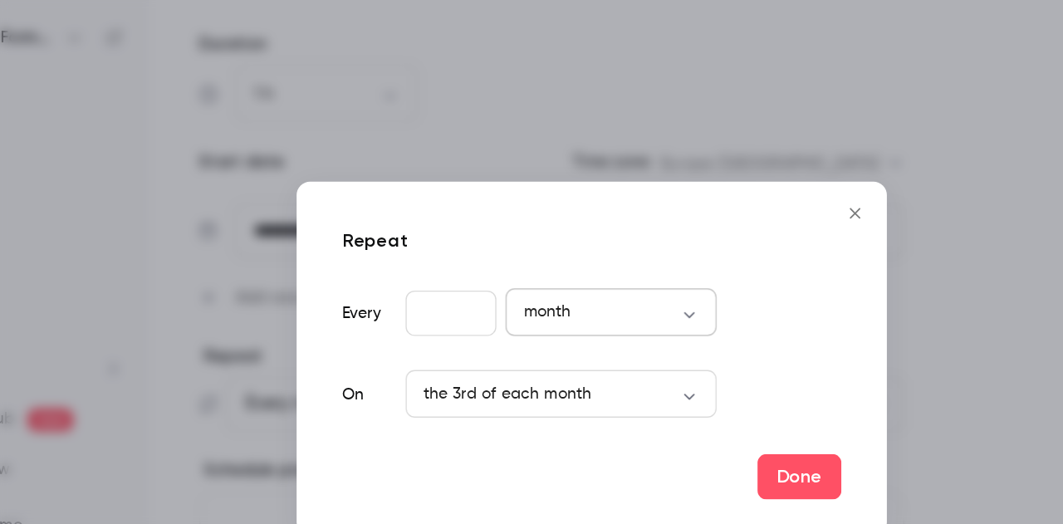
click at [545, 103] on body "**********" at bounding box center [531, 262] width 1063 height 524
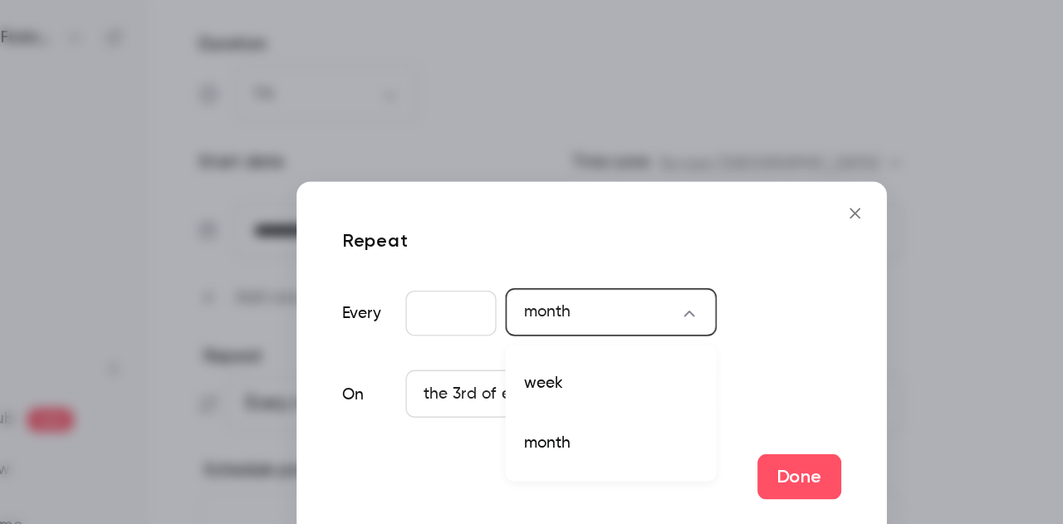
click at [494, 322] on li "month" at bounding box center [545, 323] width 155 height 43
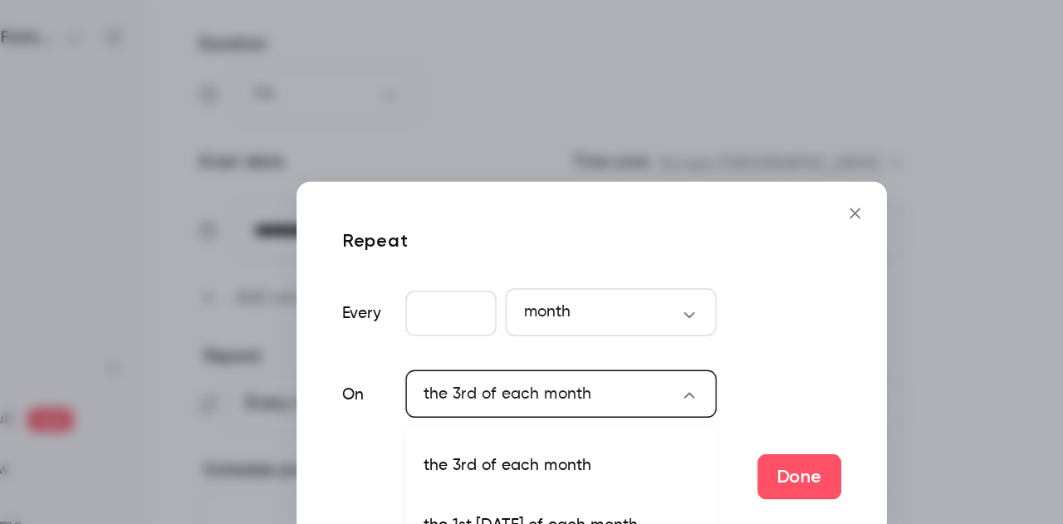
click at [443, 285] on body "**********" at bounding box center [531, 262] width 1063 height 524
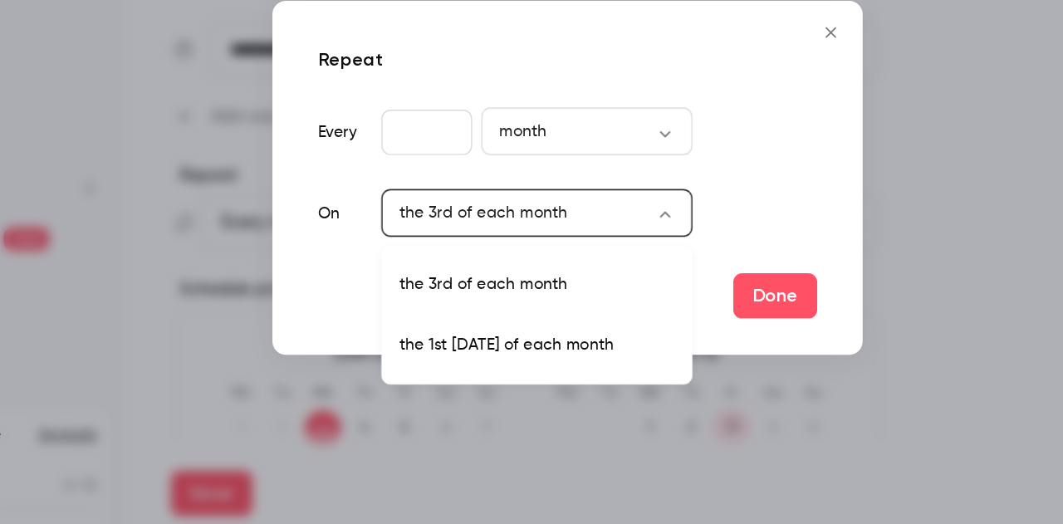
click at [722, 155] on div at bounding box center [531, 262] width 1063 height 524
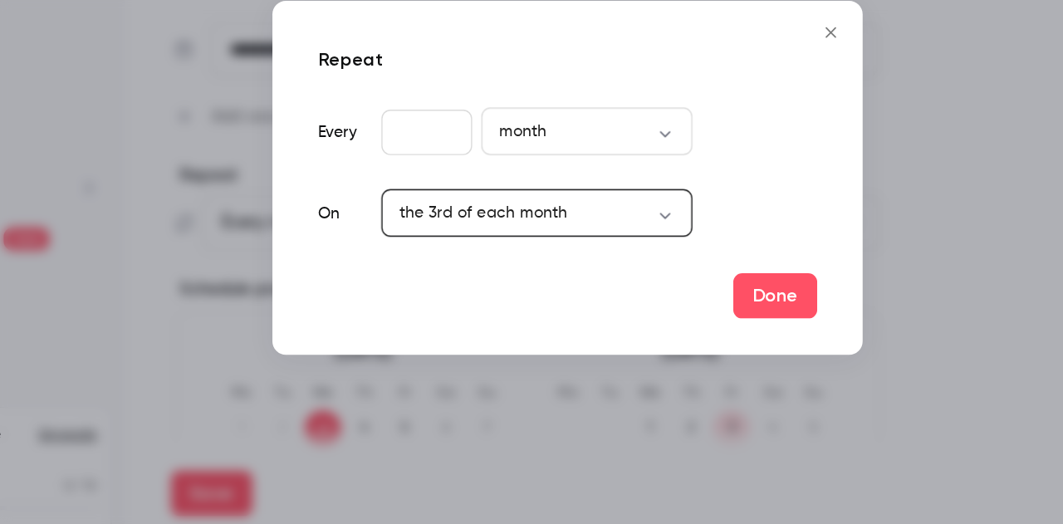
click at [728, 151] on icon "Close" at bounding box center [724, 156] width 20 height 13
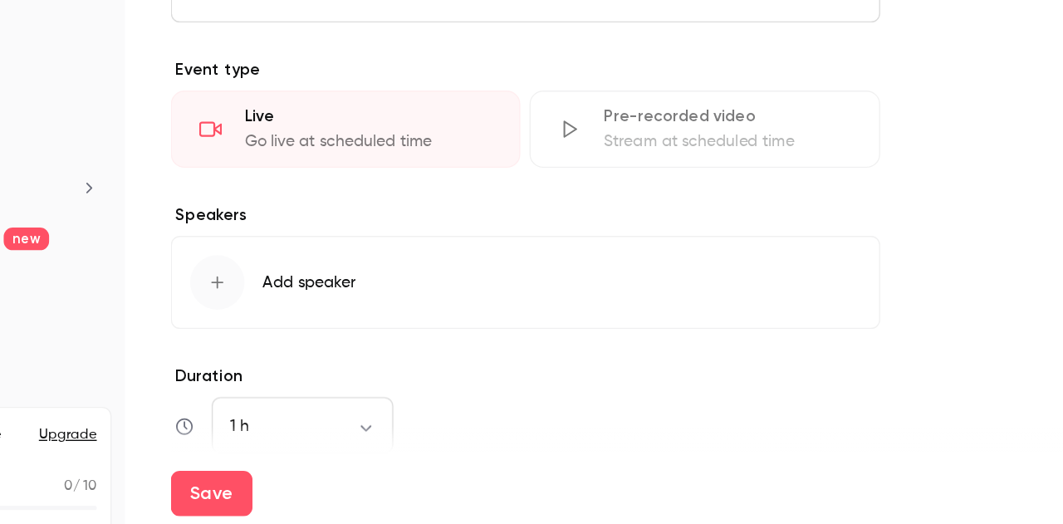
scroll to position [581, 0]
